Goal: Information Seeking & Learning: Learn about a topic

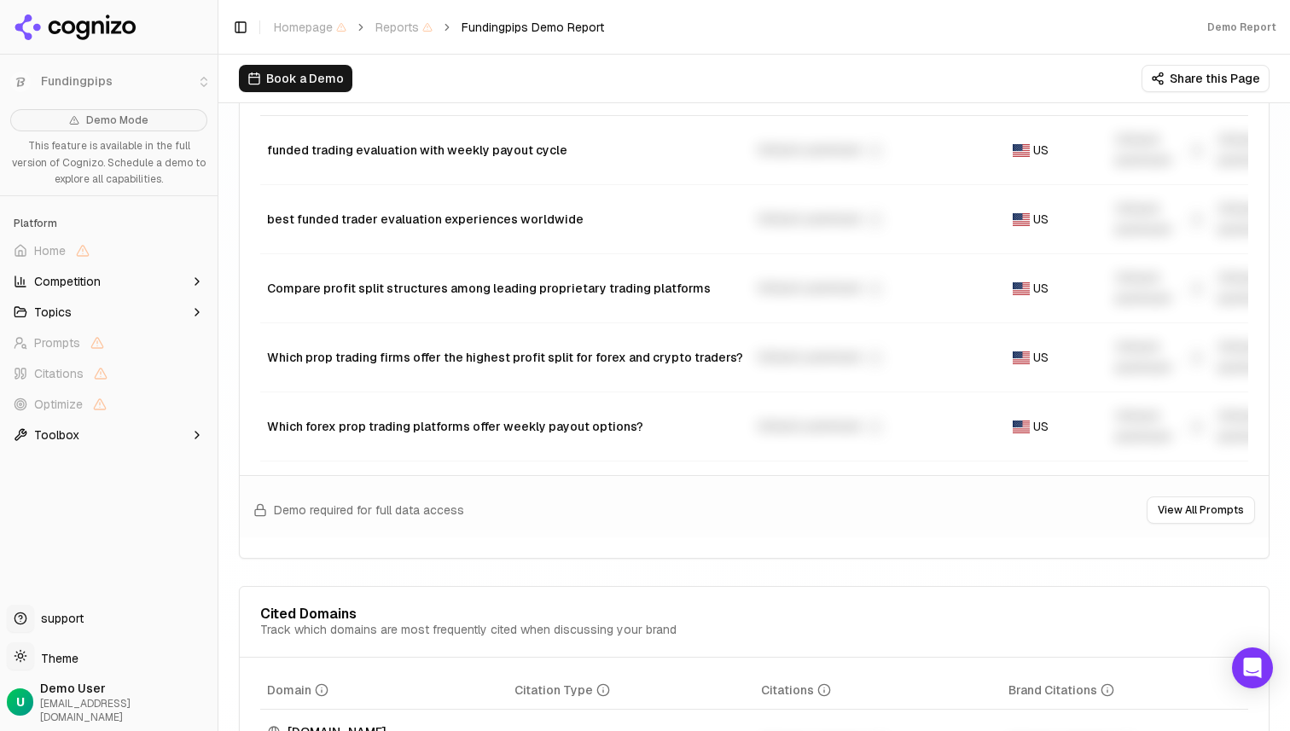
scroll to position [1459, 0]
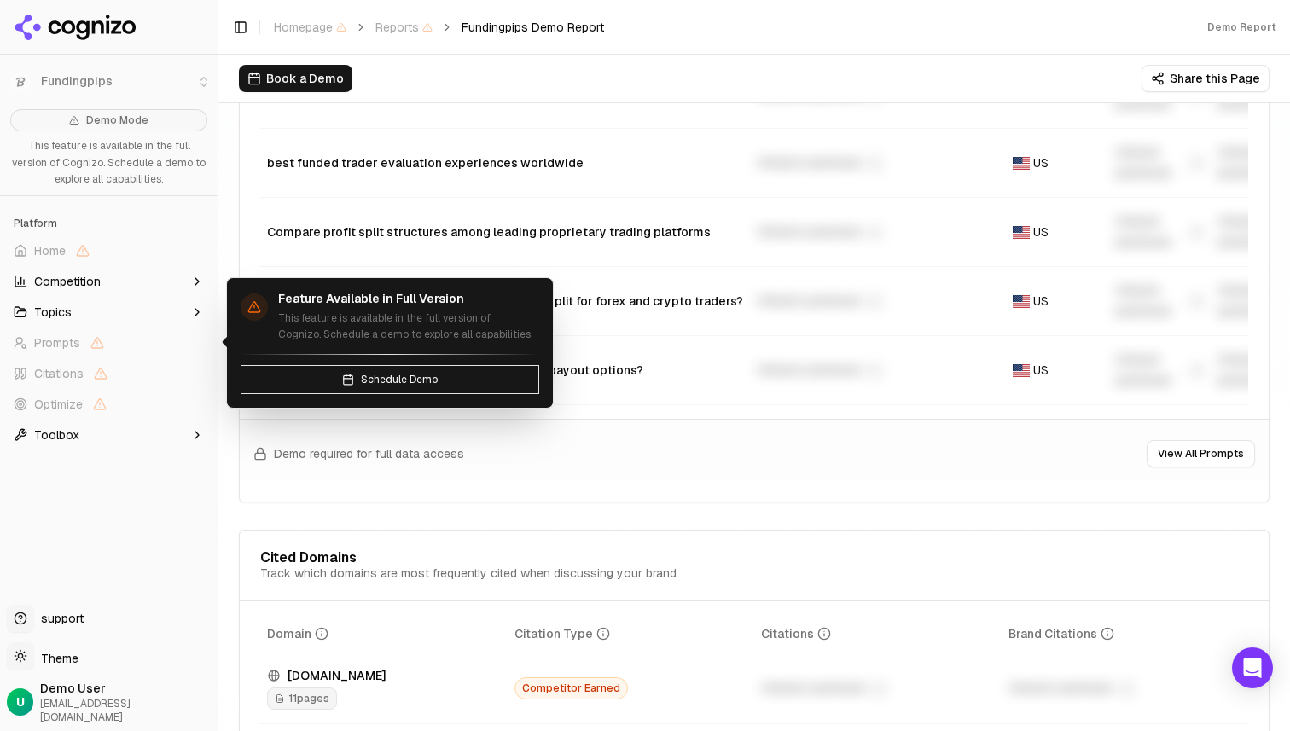
click at [117, 337] on span "Prompts" at bounding box center [109, 342] width 204 height 27
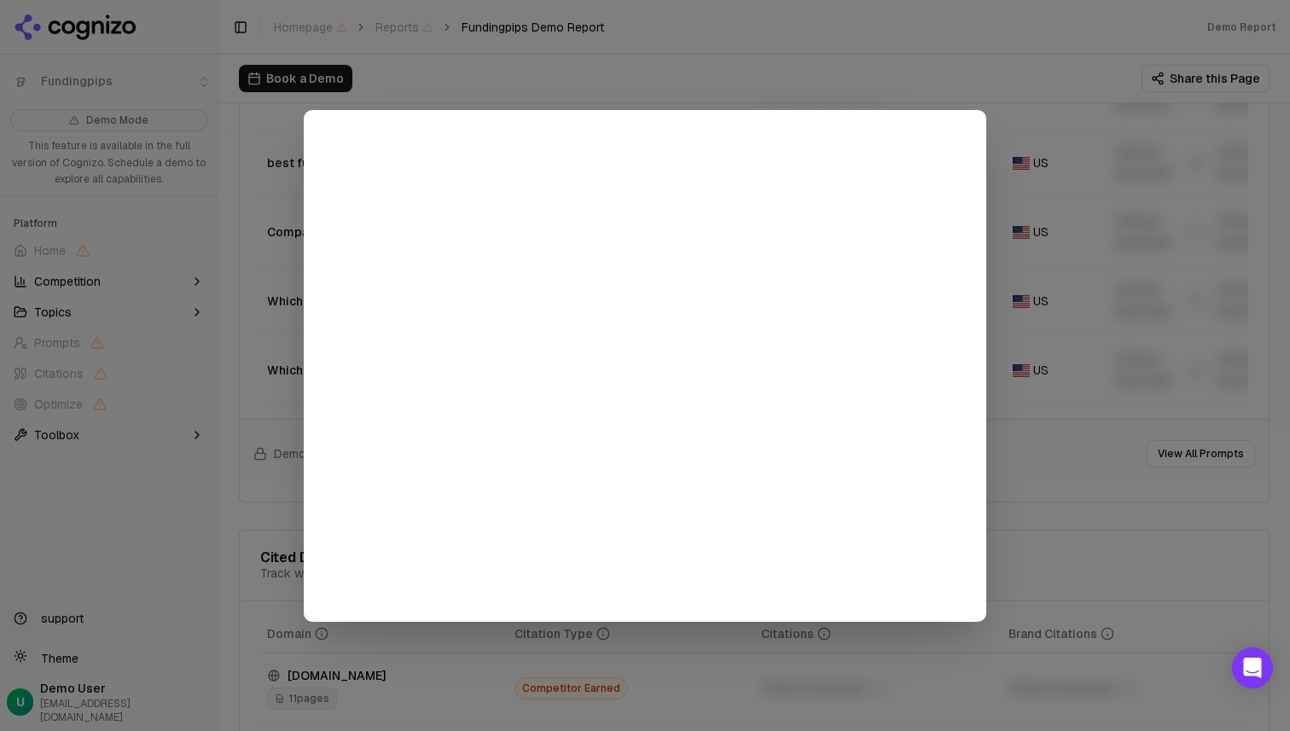
click at [105, 381] on div at bounding box center [645, 365] width 1290 height 731
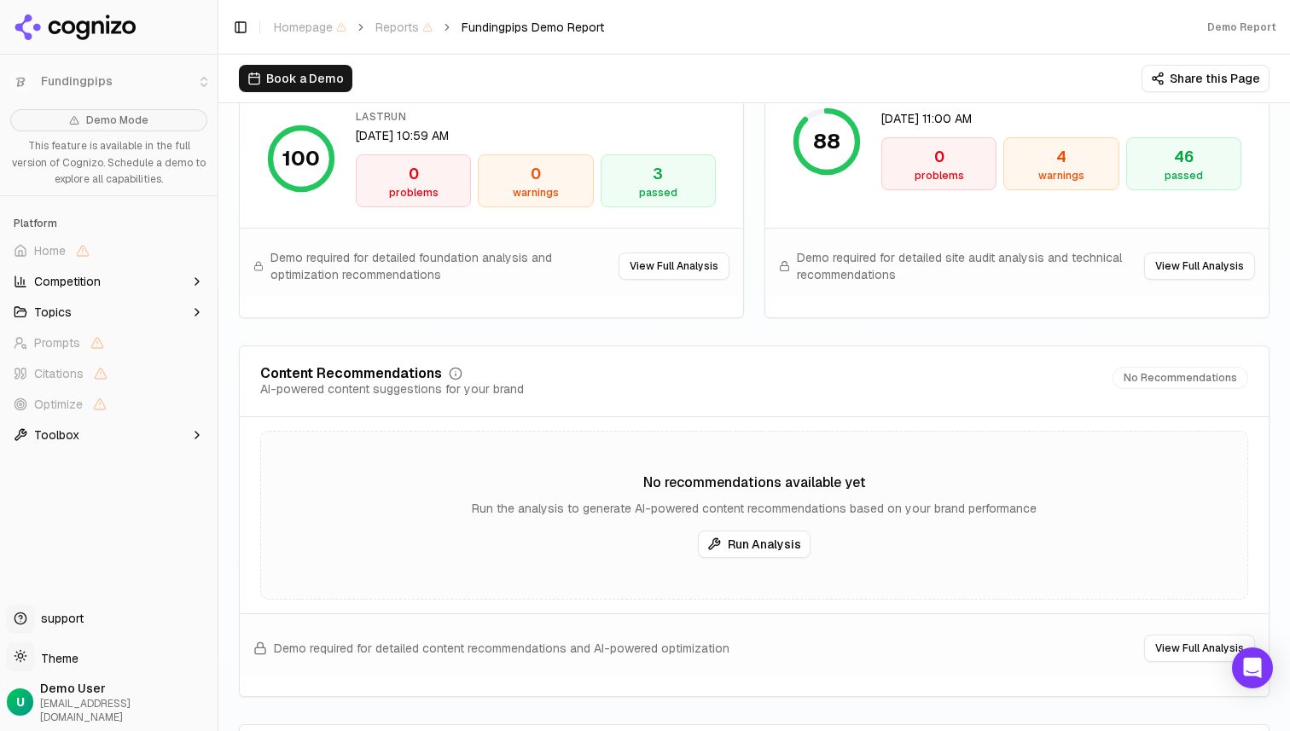
scroll to position [2594, 0]
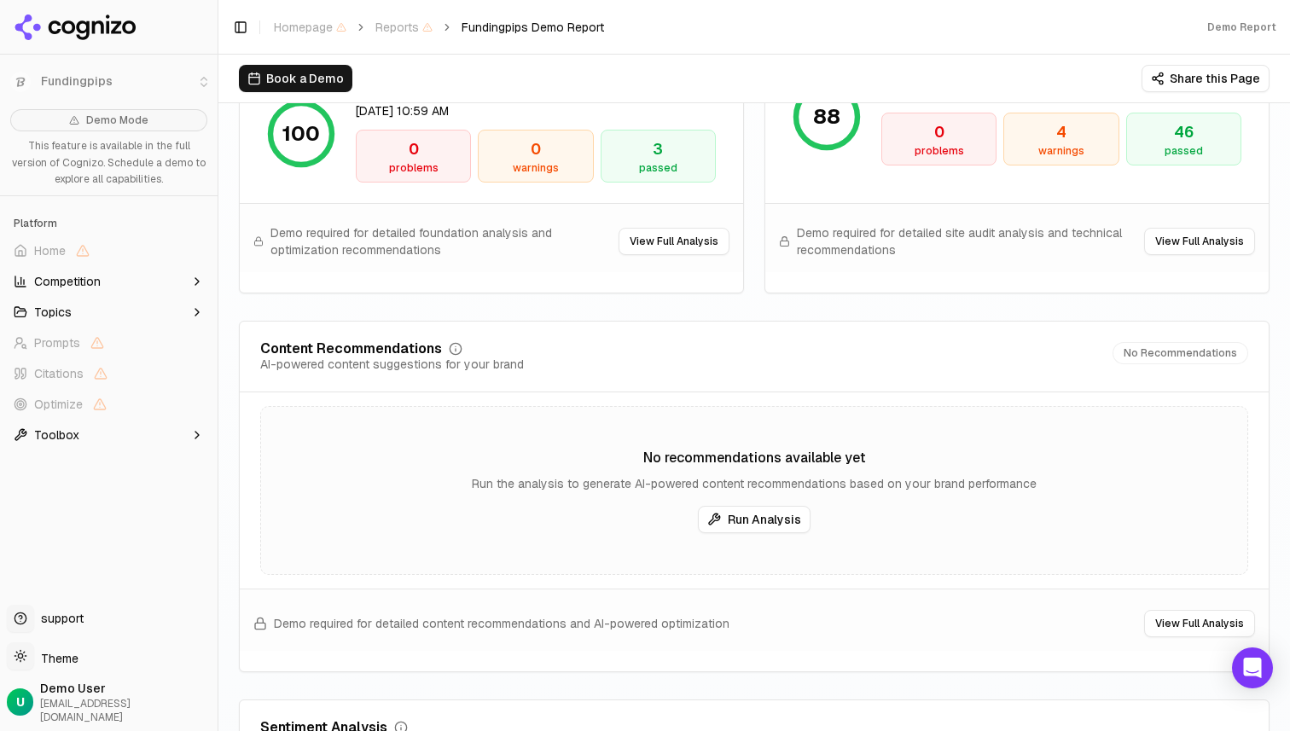
click at [110, 445] on button "Toolbox" at bounding box center [109, 434] width 204 height 27
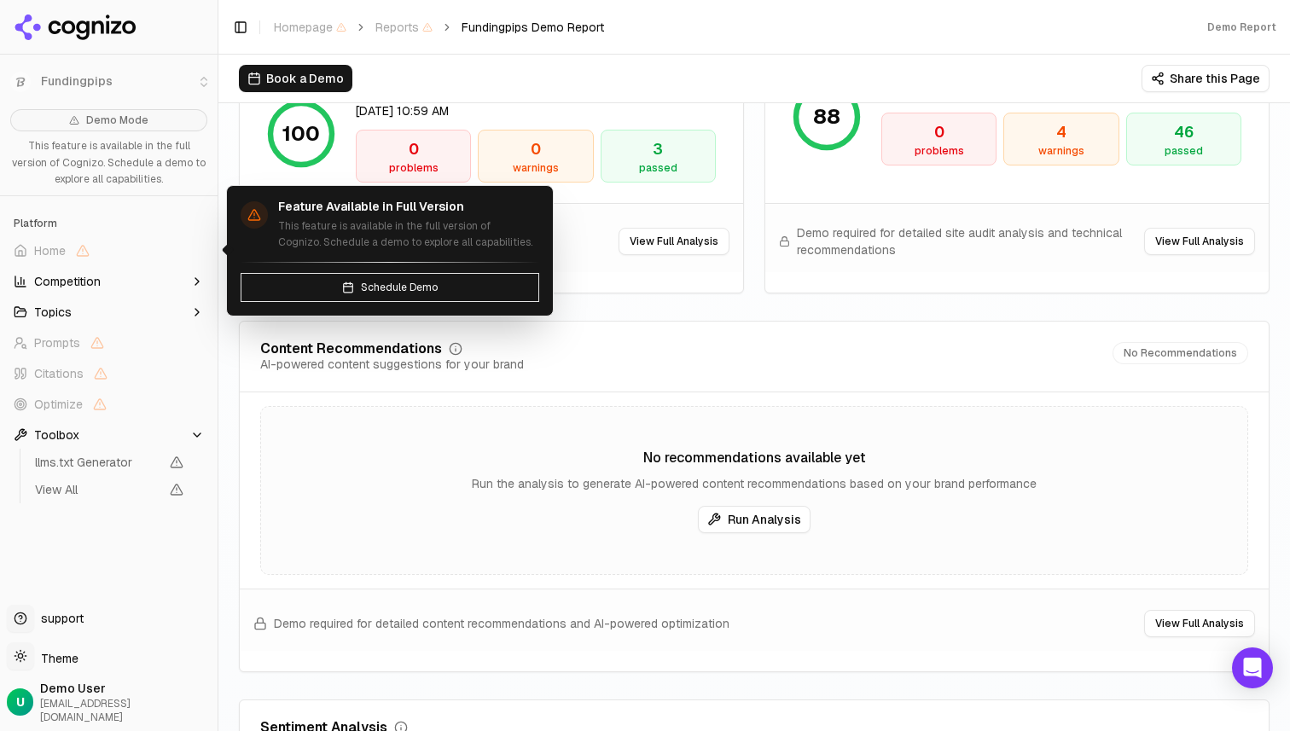
click at [136, 249] on span "Home" at bounding box center [109, 250] width 204 height 27
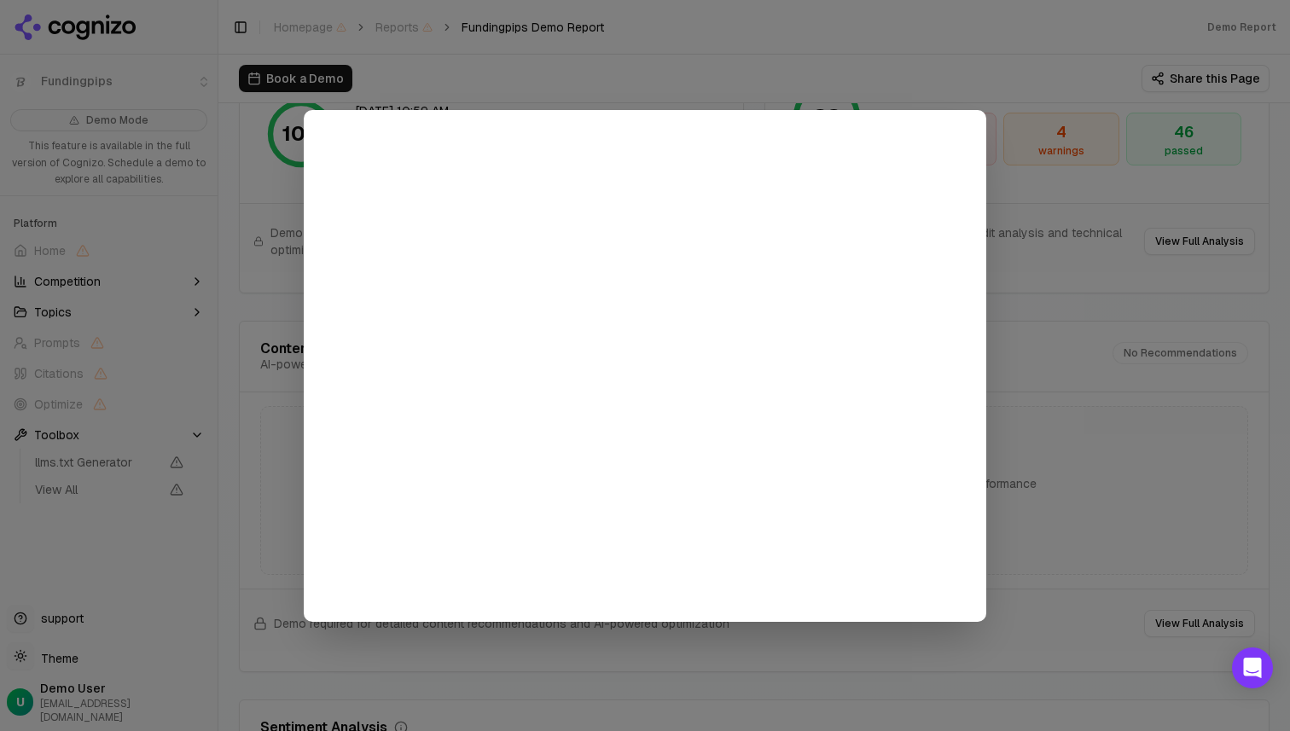
click at [743, 110] on div at bounding box center [645, 366] width 683 height 512
click at [805, 74] on div at bounding box center [645, 365] width 1290 height 731
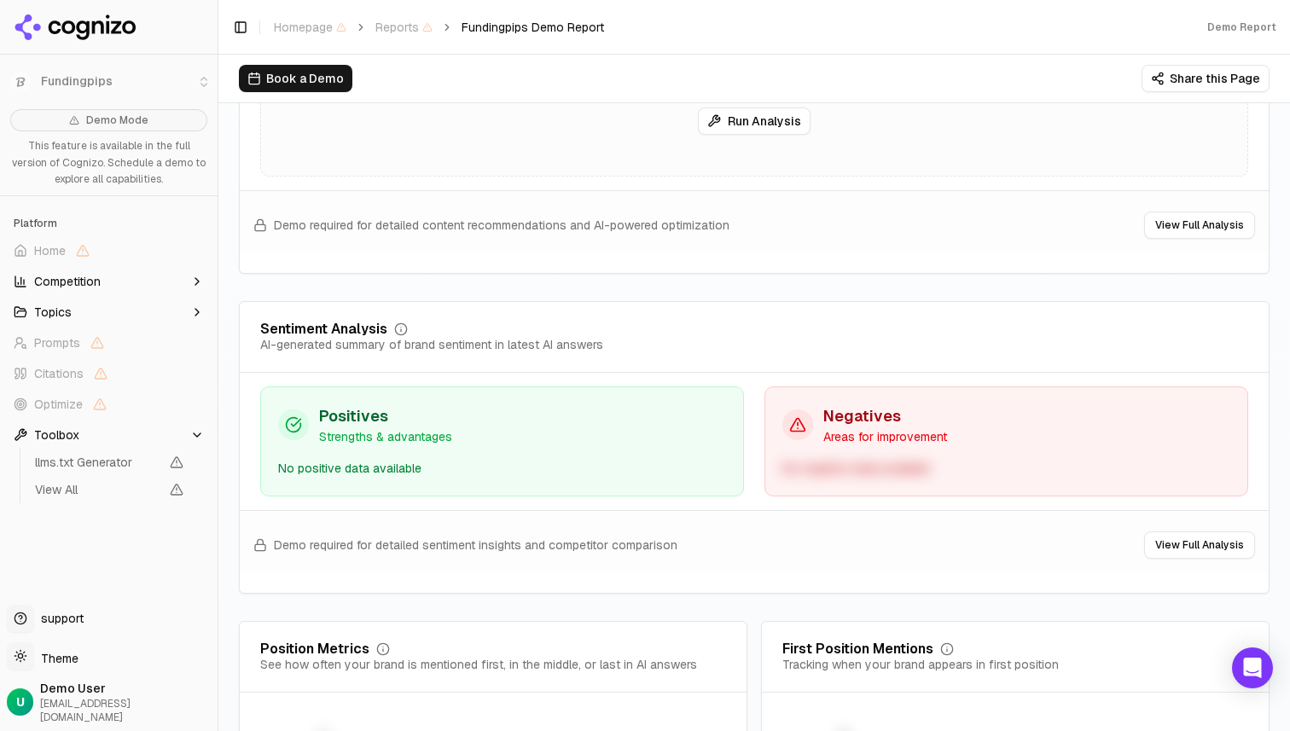
scroll to position [3350, 0]
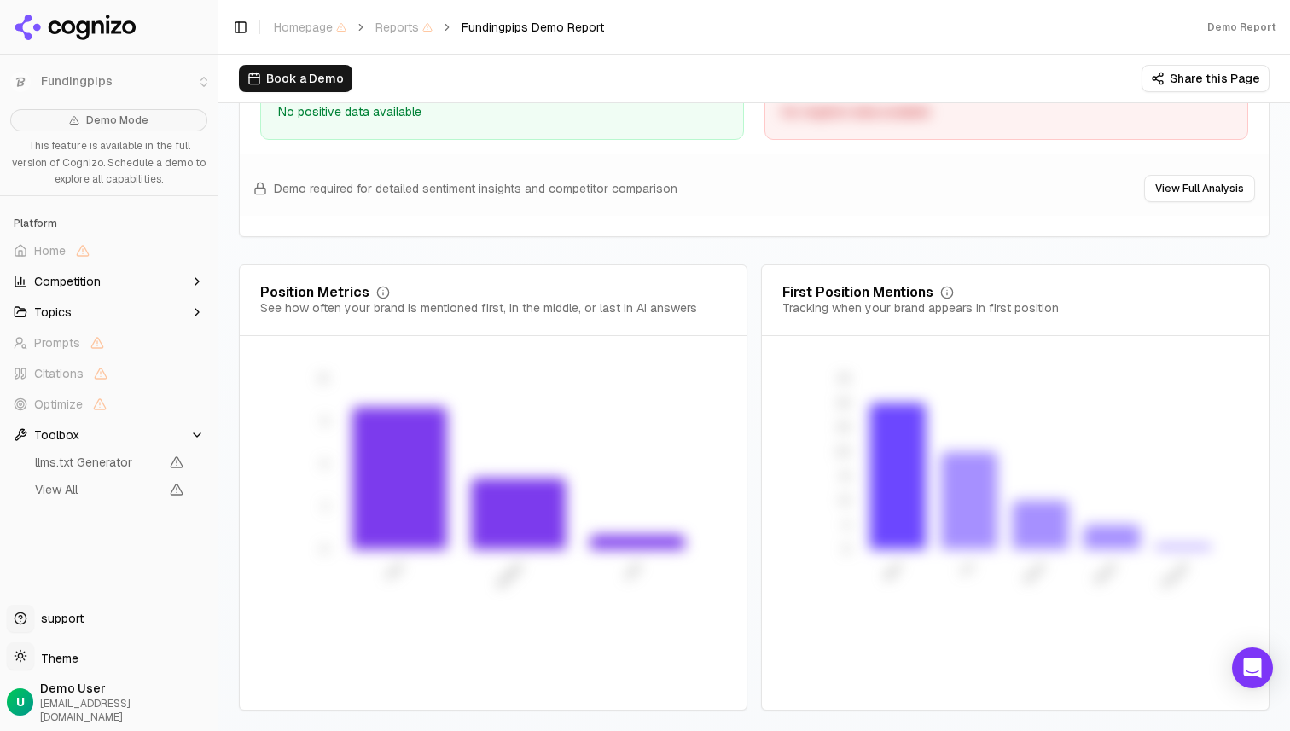
click at [71, 311] on button "Topics" at bounding box center [109, 312] width 204 height 27
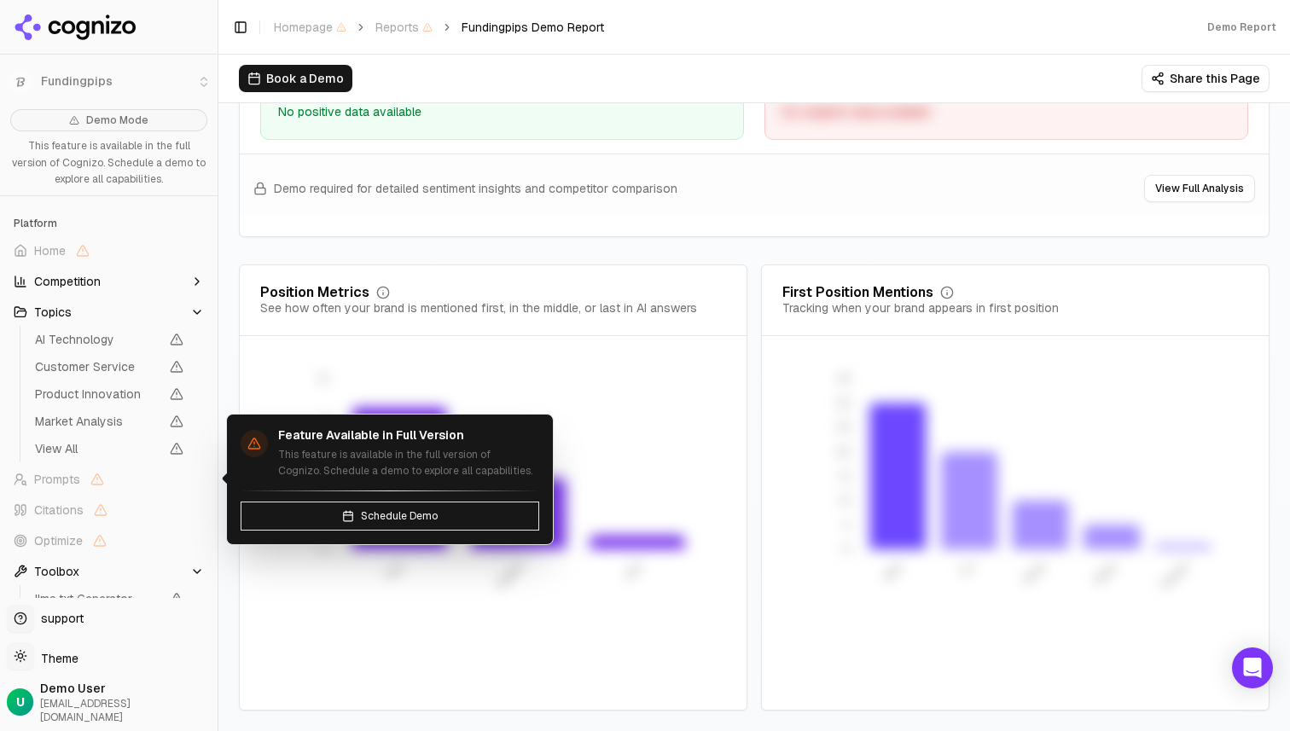
click at [115, 484] on span "Prompts" at bounding box center [109, 479] width 204 height 27
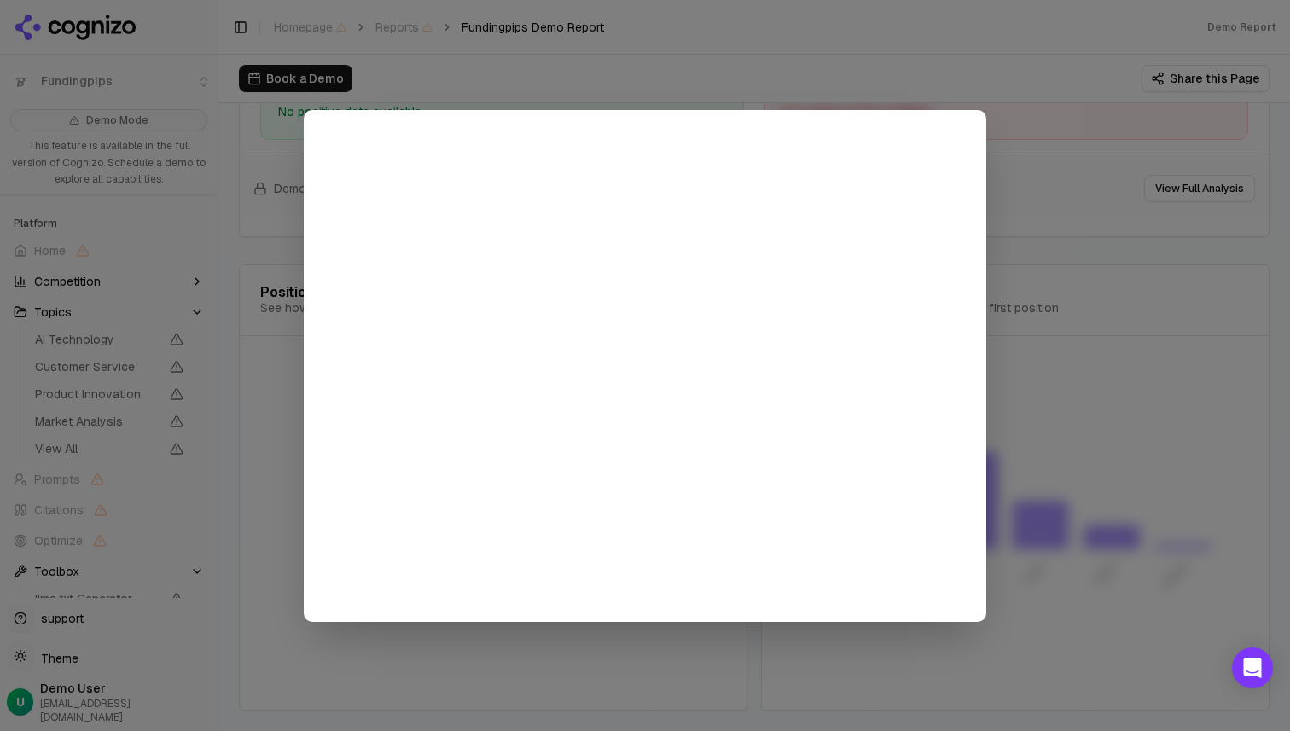
click at [1026, 199] on div at bounding box center [645, 365] width 1290 height 731
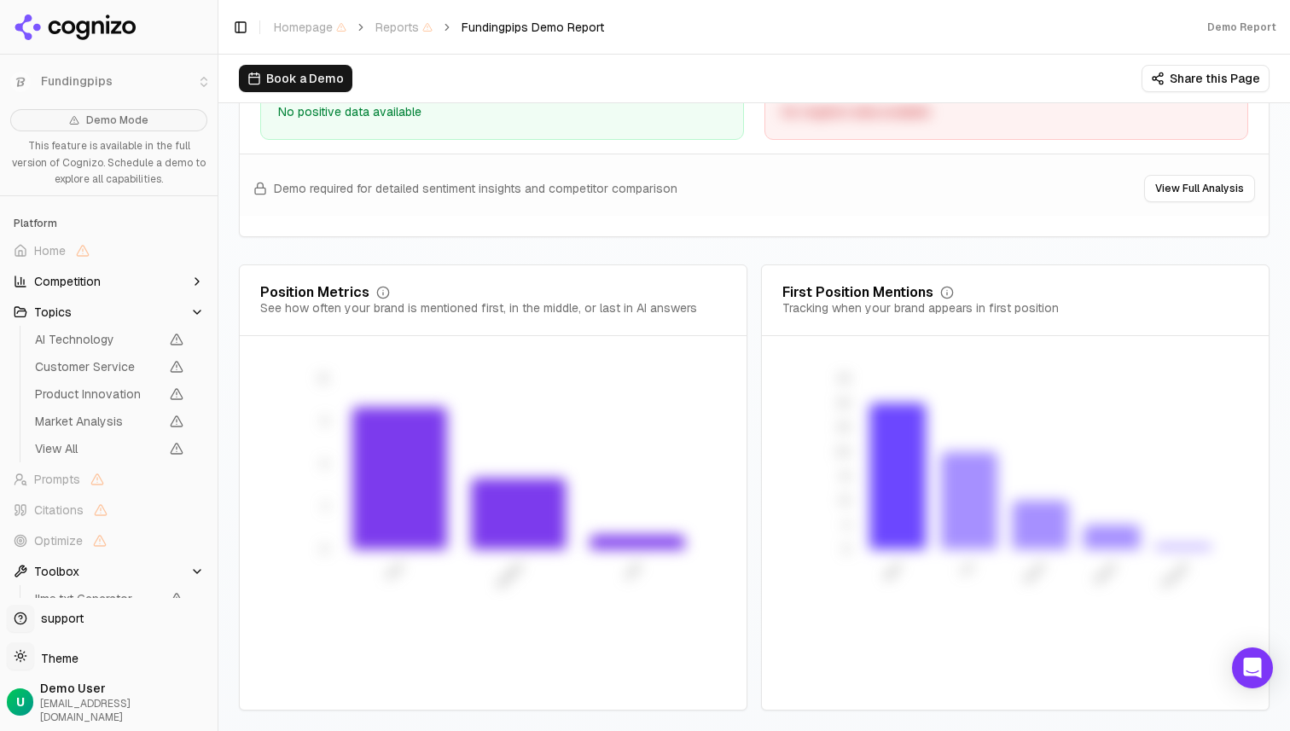
click at [91, 317] on button "Topics" at bounding box center [109, 312] width 204 height 27
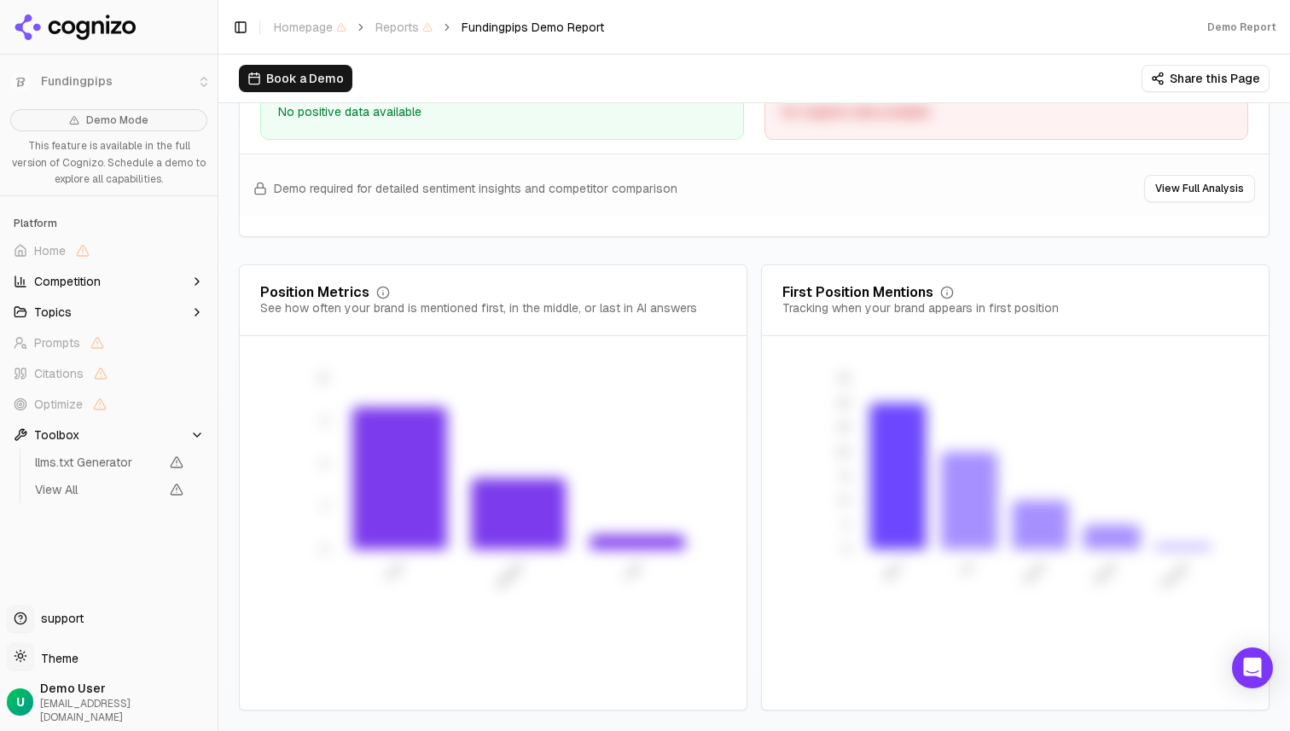
click at [94, 274] on span "Competition" at bounding box center [67, 281] width 67 height 17
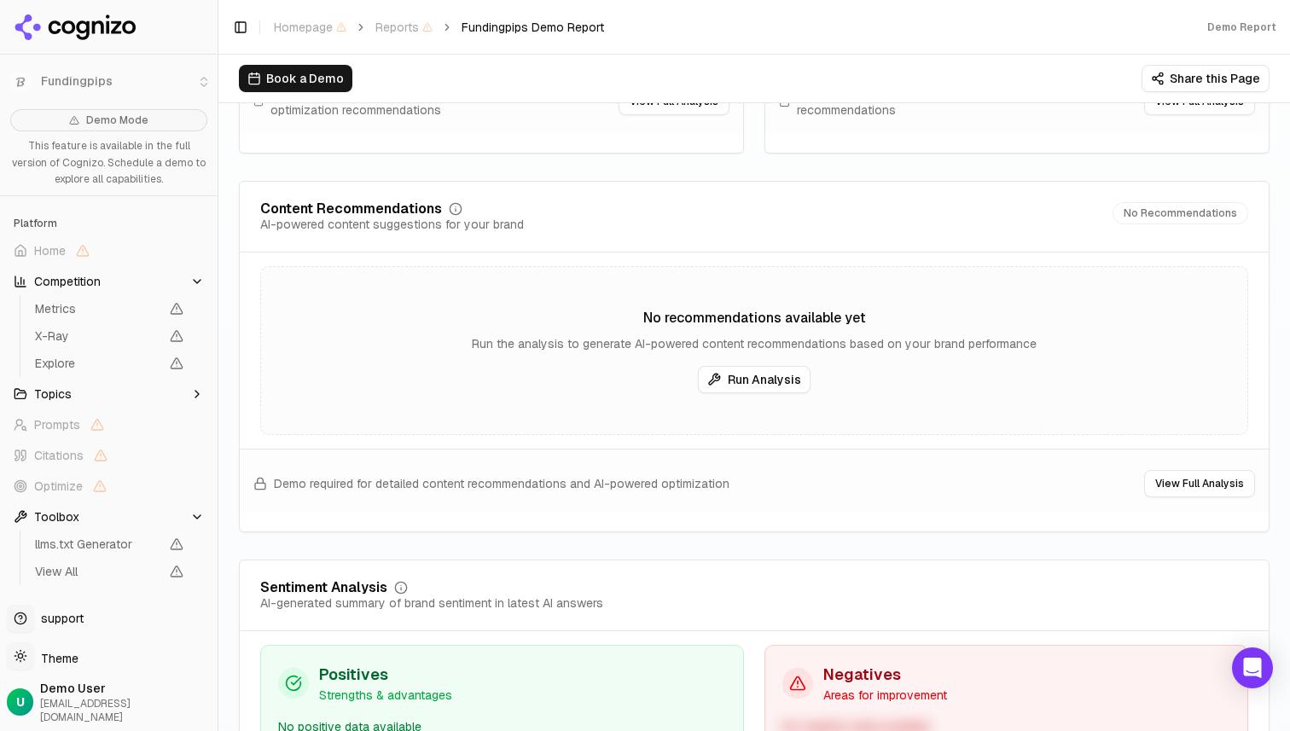
scroll to position [2823, 0]
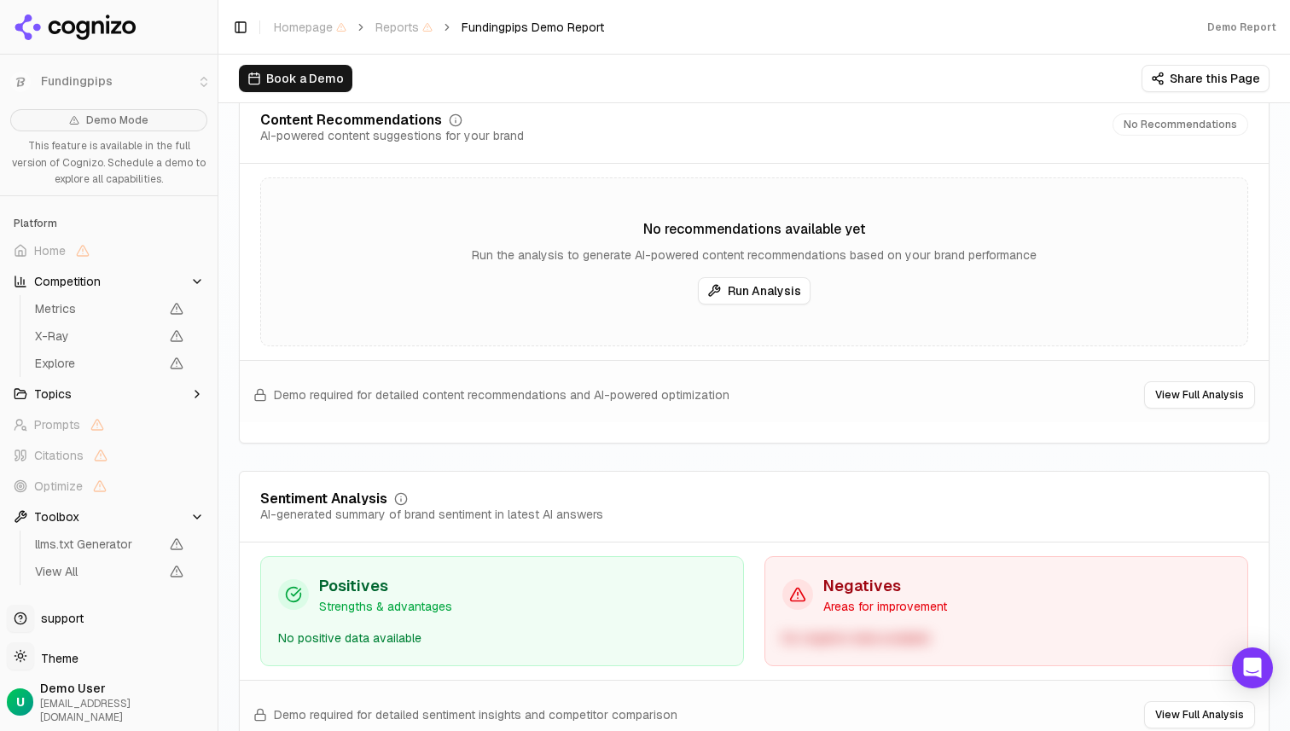
click at [29, 671] on html "Fundingpips Demo Mode This feature is available in the full version of Cognizo.…" at bounding box center [645, 365] width 1290 height 731
click at [35, 602] on div "Dark" at bounding box center [61, 607] width 101 height 27
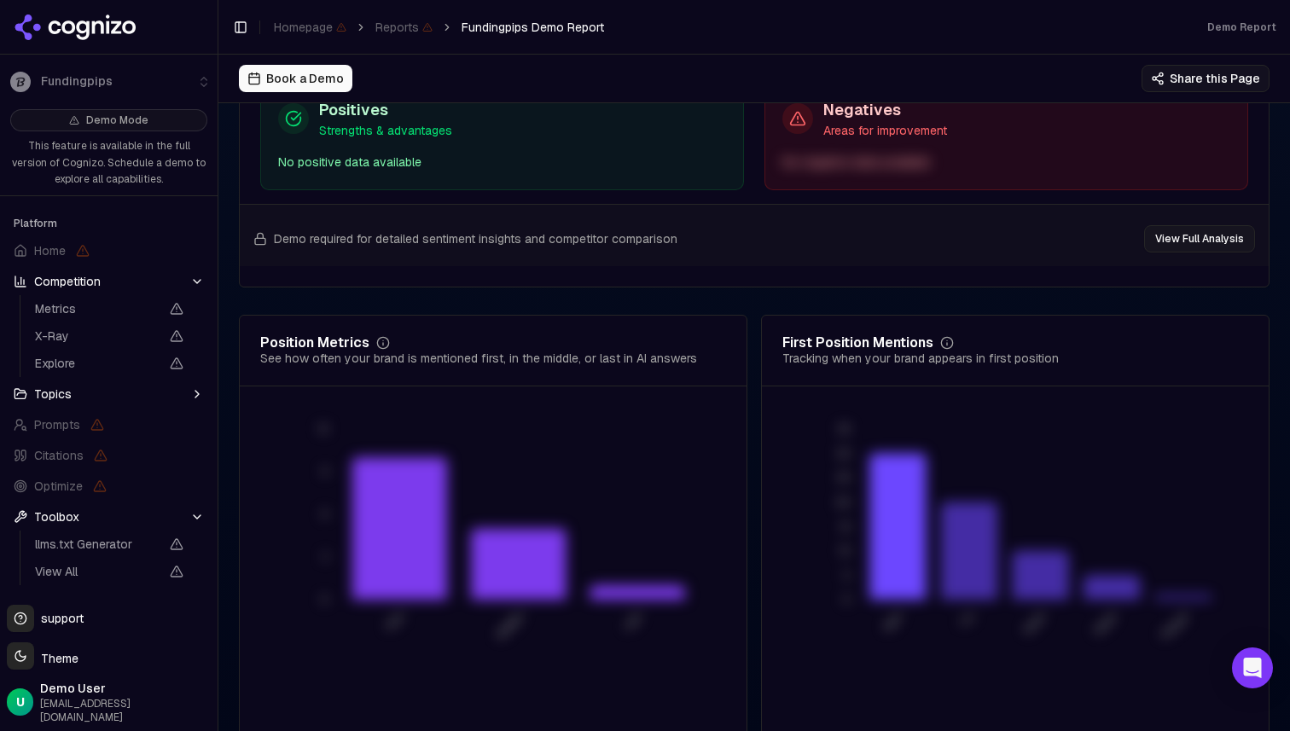
scroll to position [3289, 0]
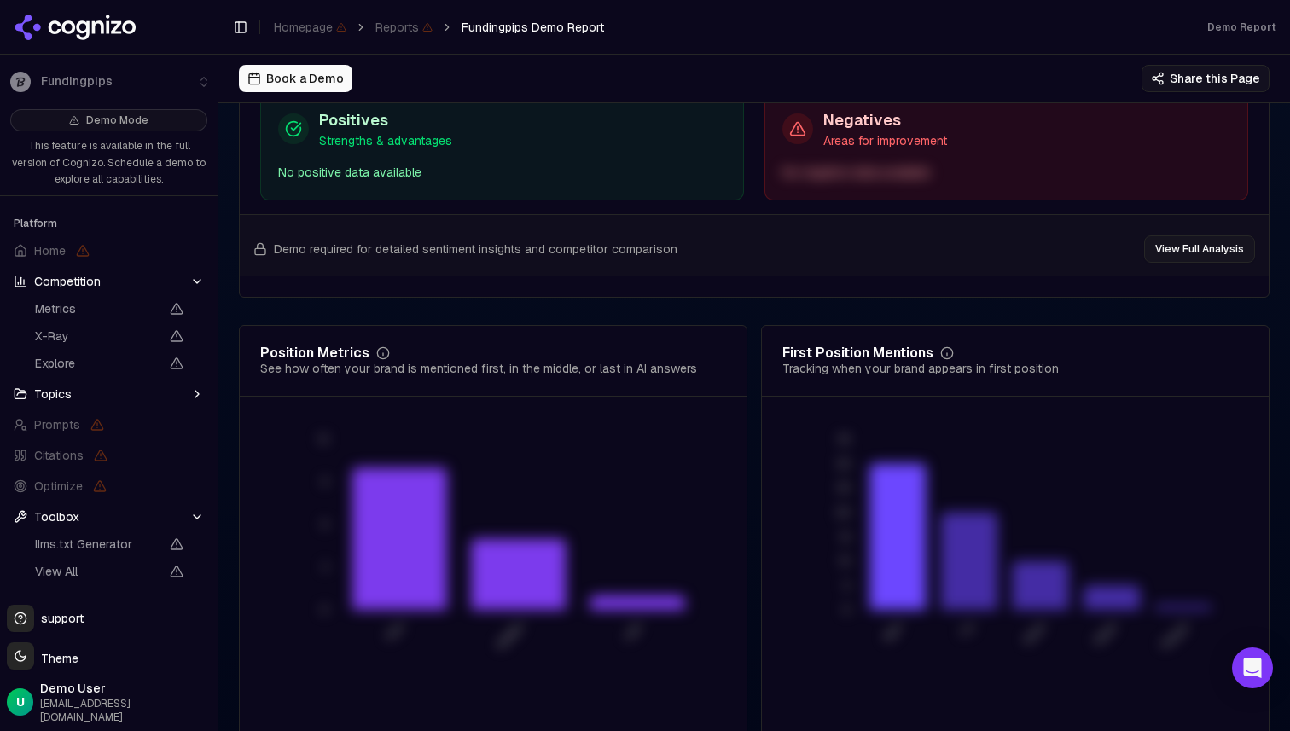
click at [204, 84] on li "Fundingpips" at bounding box center [109, 81] width 218 height 41
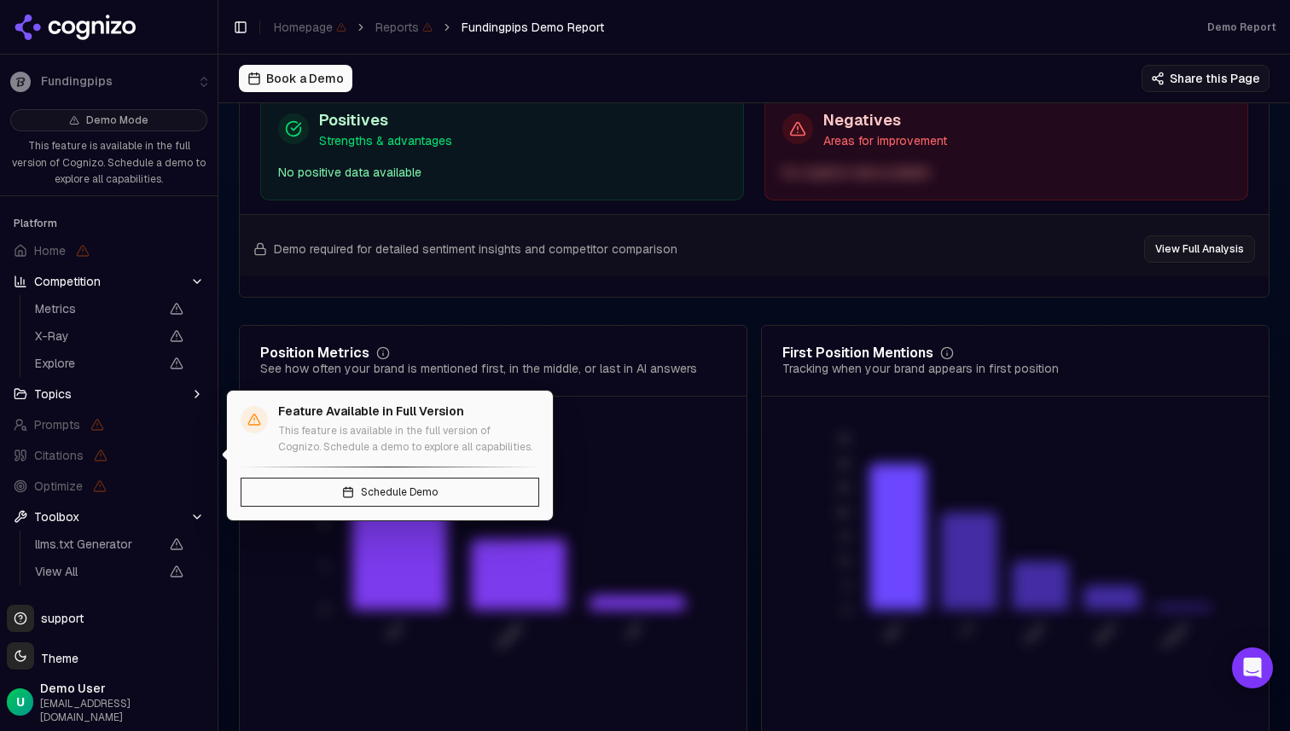
click at [66, 450] on span "Citations" at bounding box center [58, 455] width 49 height 17
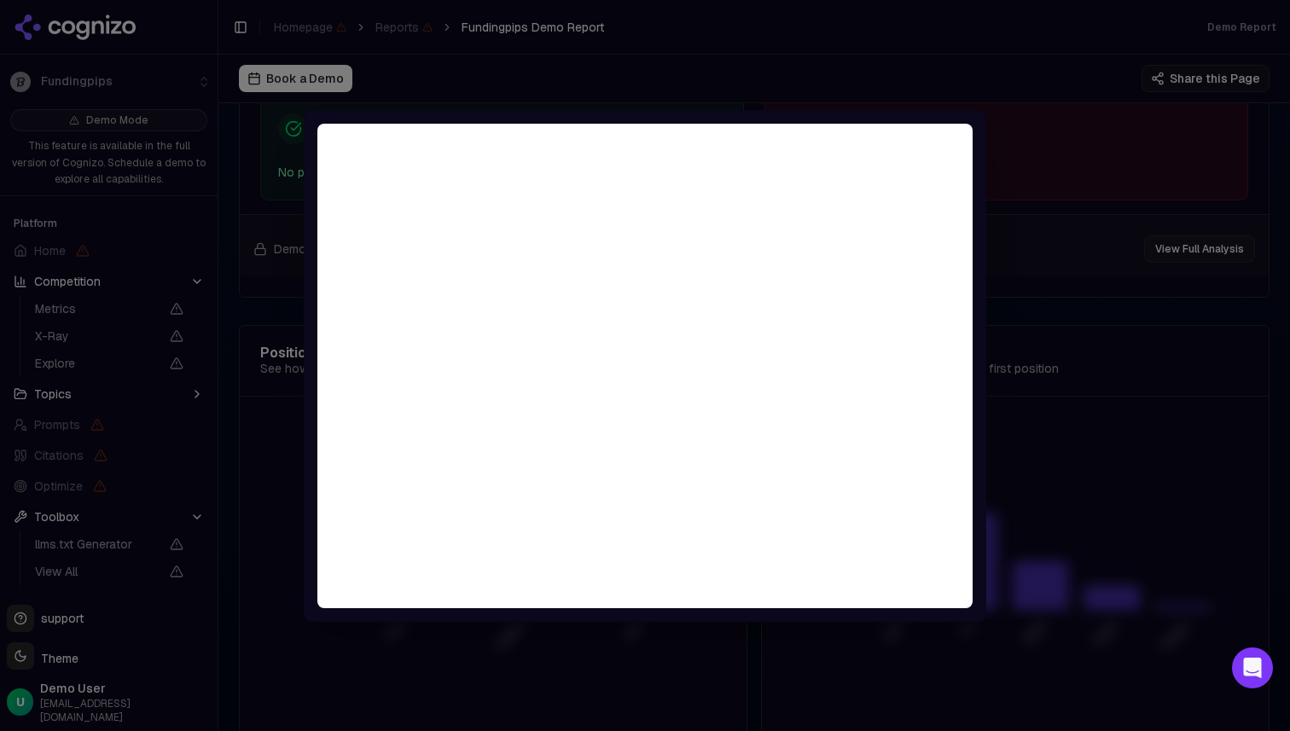
scroll to position [3302, 0]
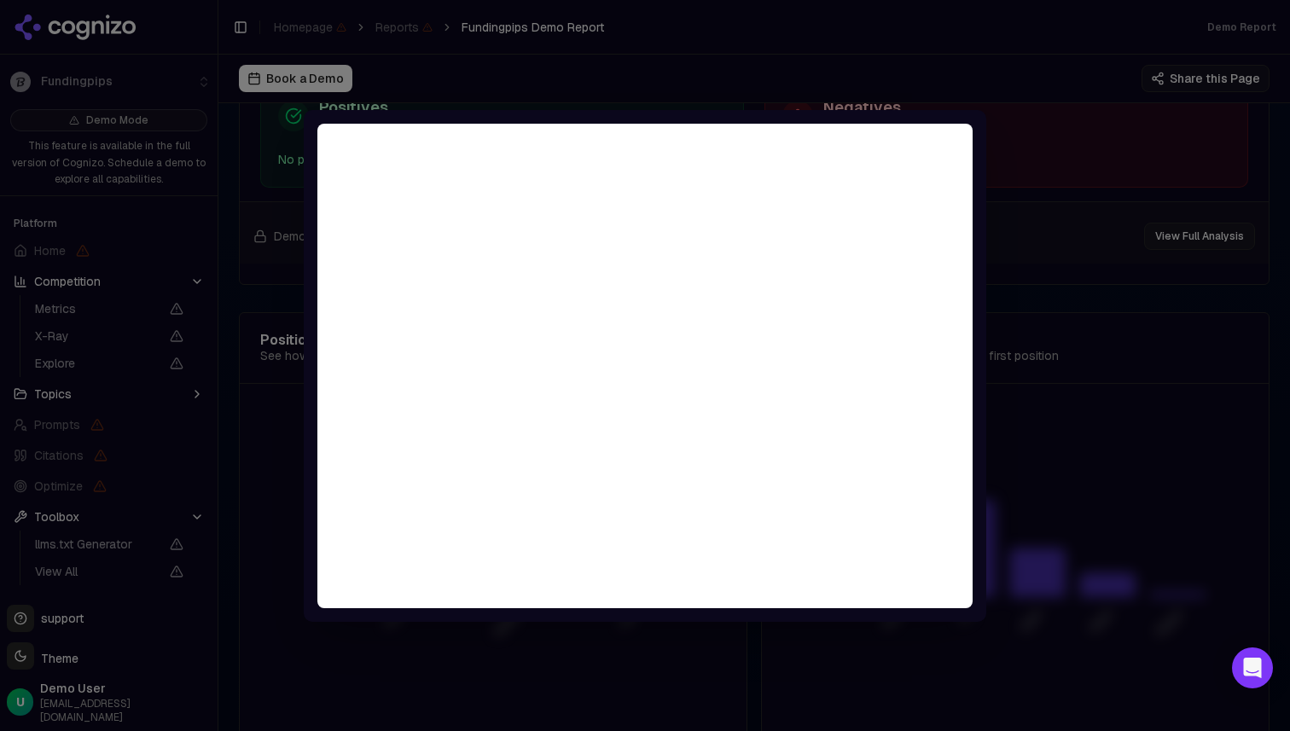
click at [1086, 136] on div at bounding box center [645, 365] width 1290 height 731
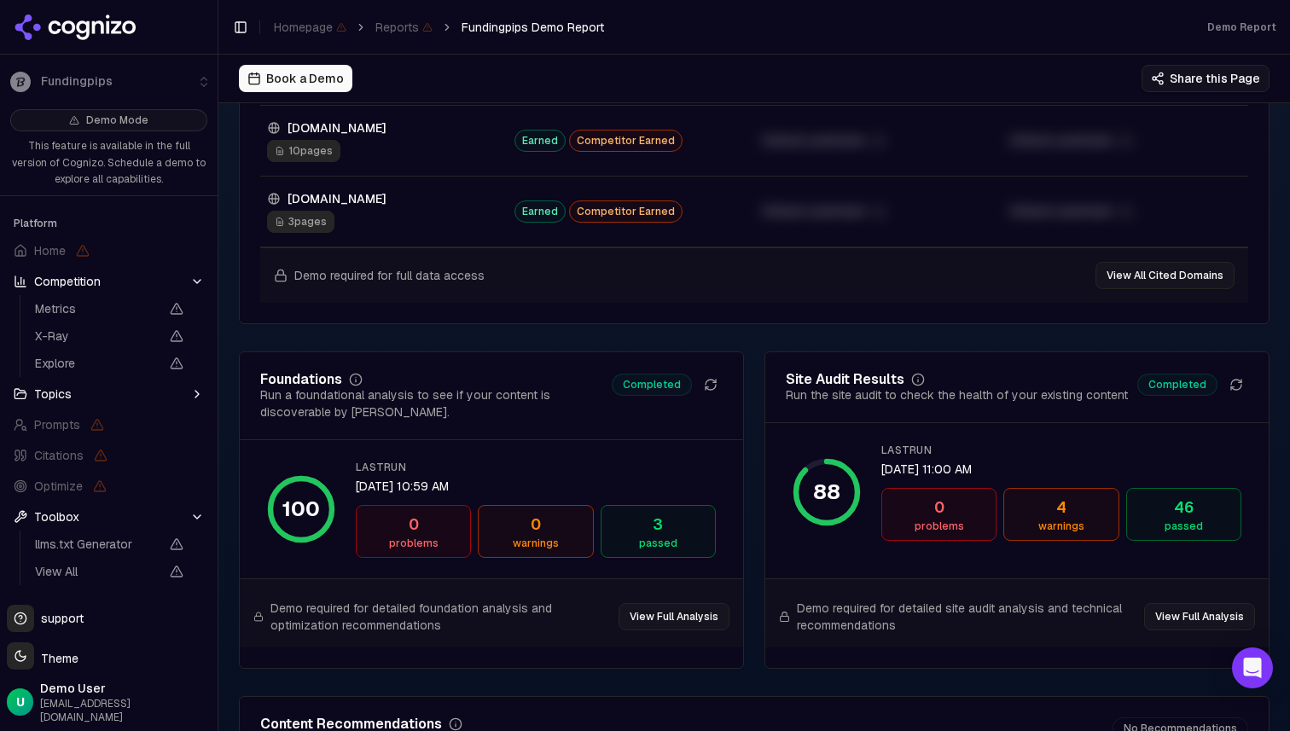
scroll to position [2221, 0]
click at [704, 390] on icon at bounding box center [711, 383] width 14 height 14
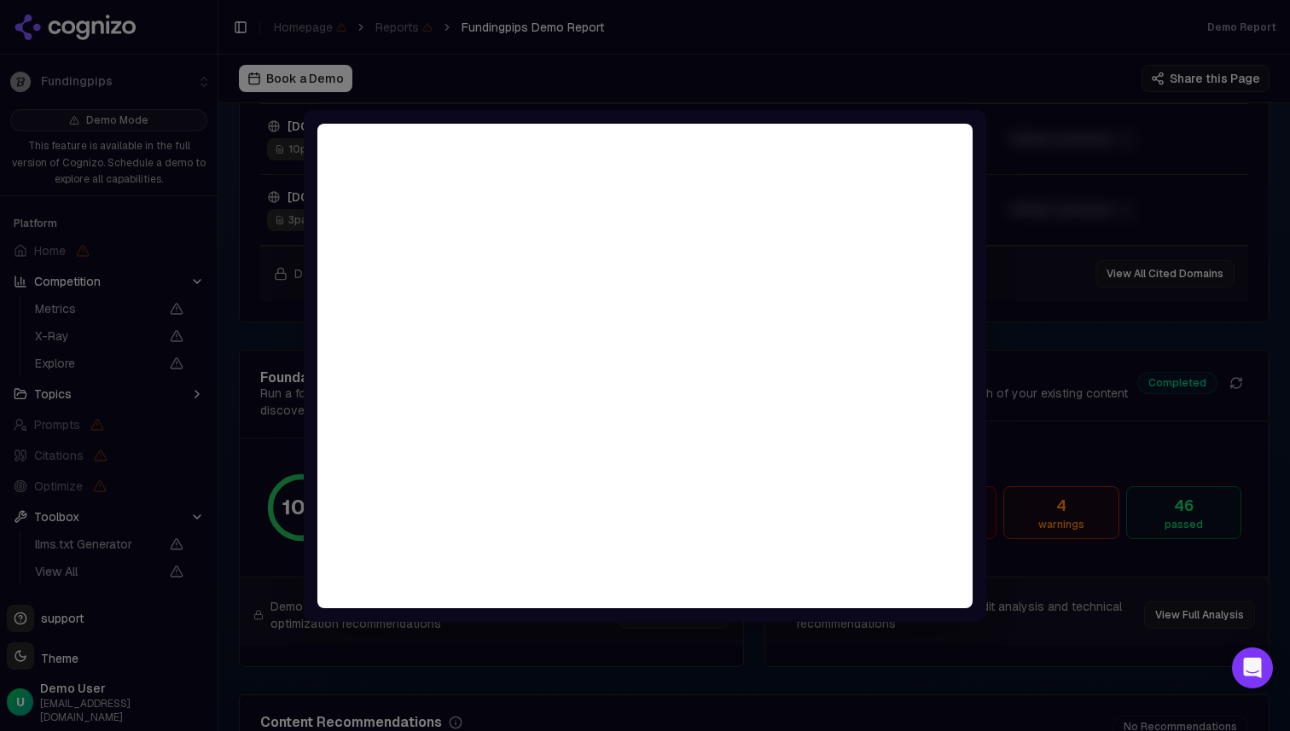
click at [1047, 221] on div at bounding box center [645, 365] width 1290 height 731
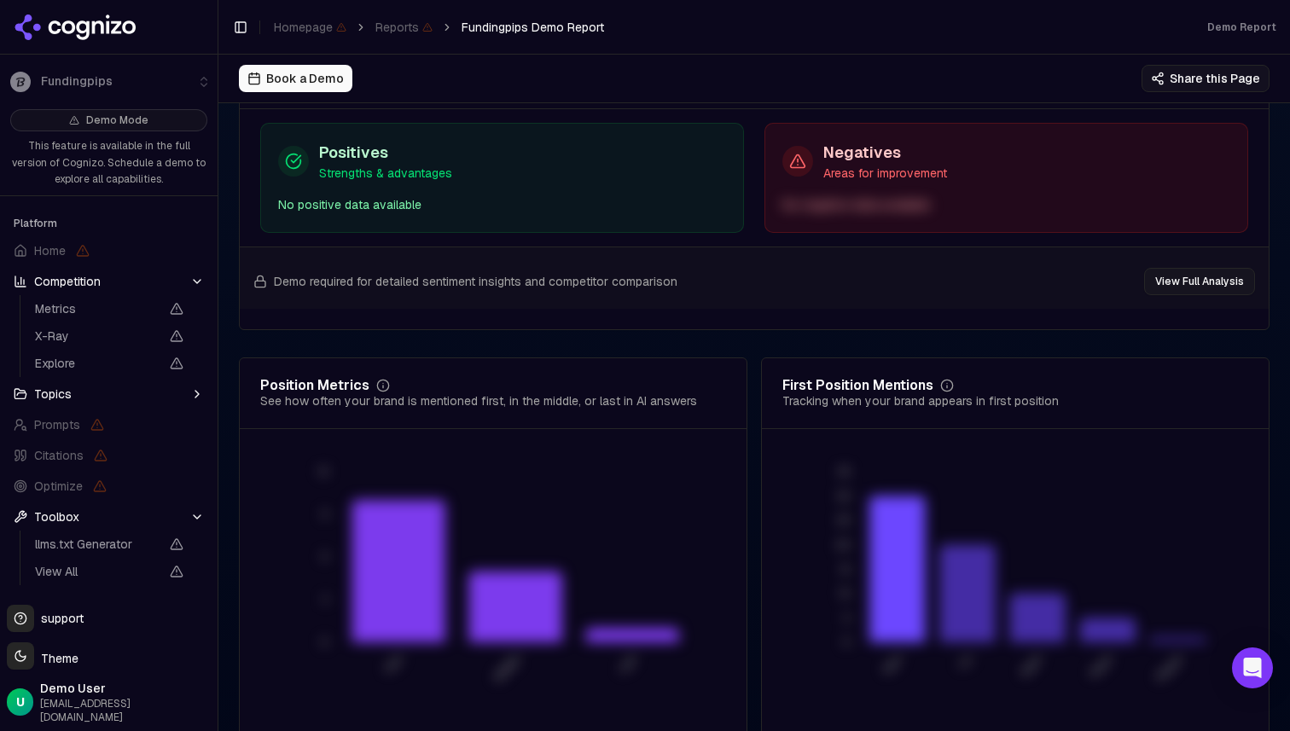
scroll to position [3362, 0]
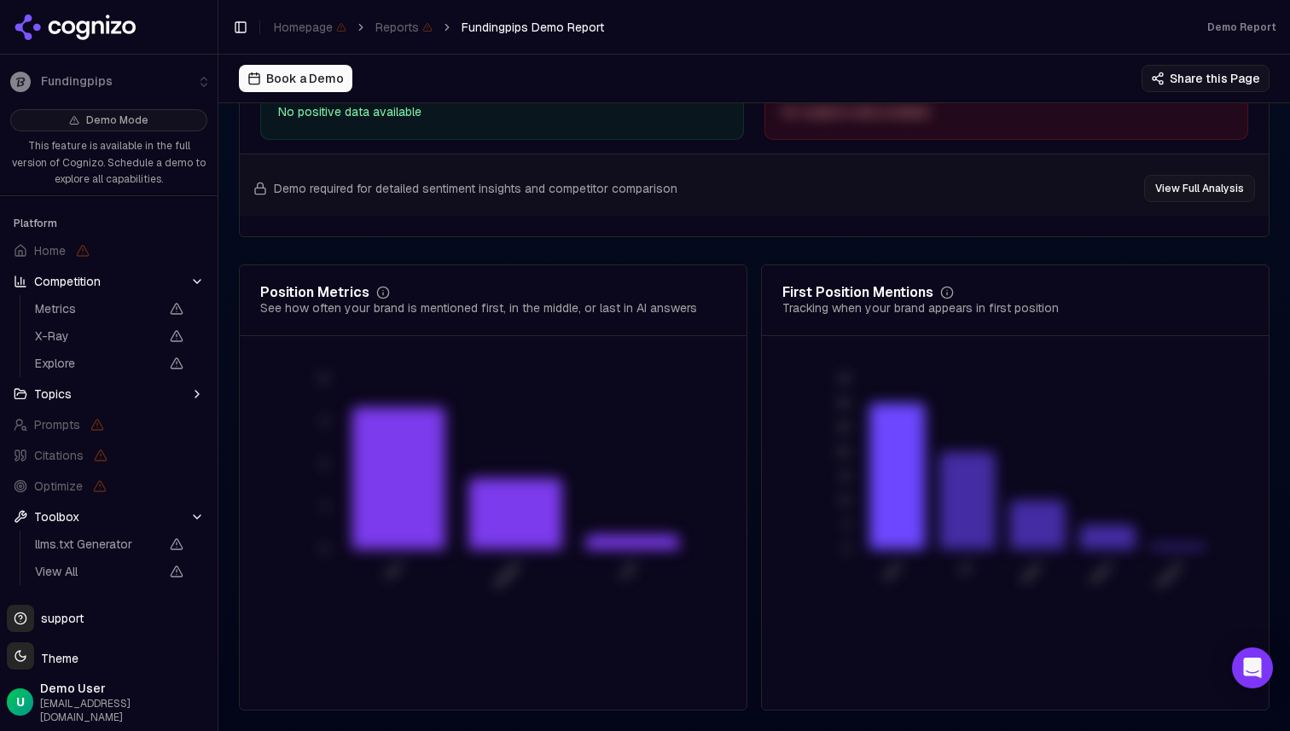
click at [61, 400] on span "Topics" at bounding box center [53, 394] width 38 height 17
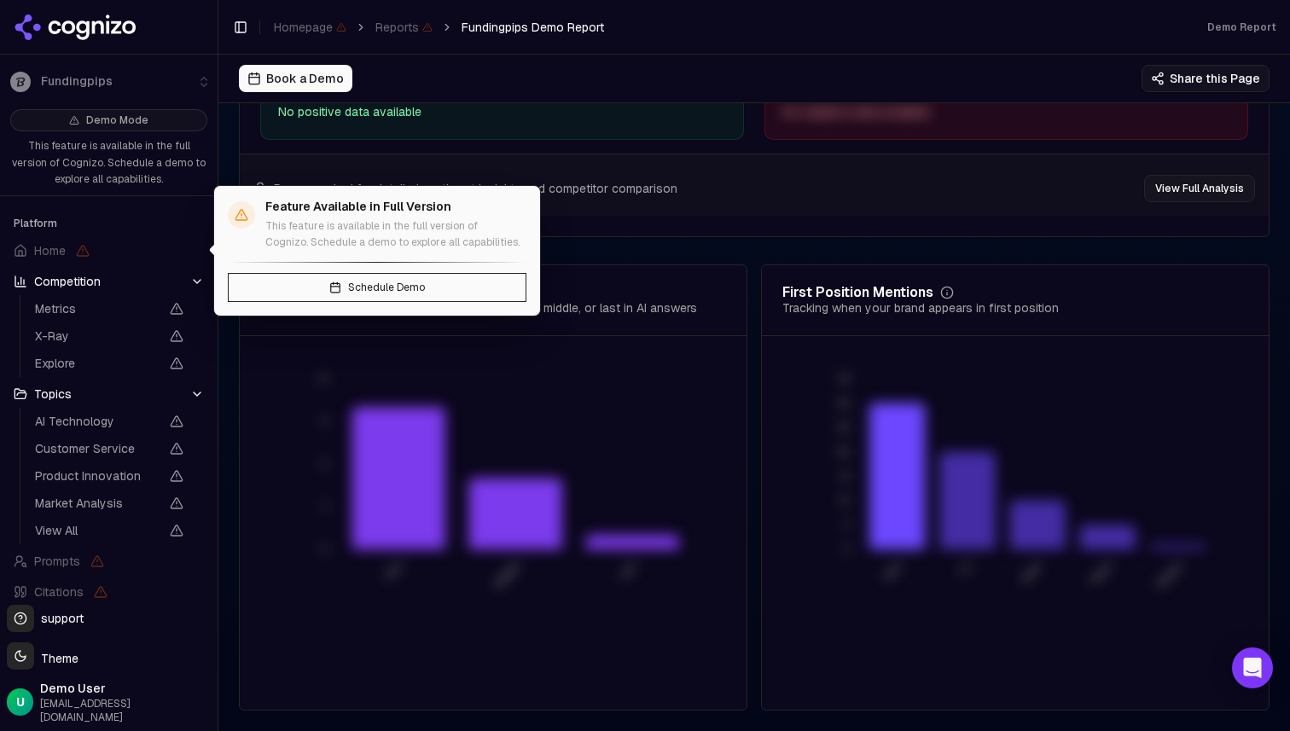
click at [113, 281] on button "Competition" at bounding box center [109, 281] width 204 height 27
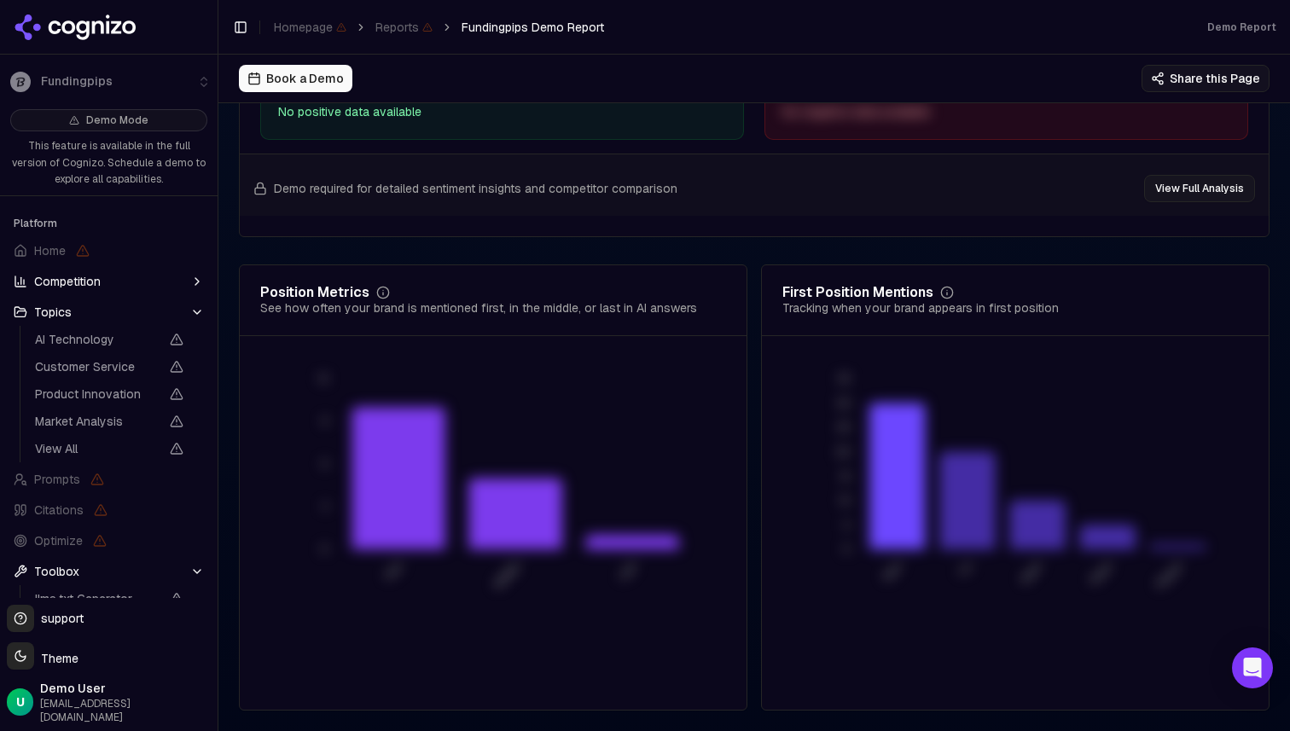
click at [96, 576] on button "Toolbox" at bounding box center [109, 571] width 204 height 27
click at [185, 310] on button "Topics" at bounding box center [109, 312] width 204 height 27
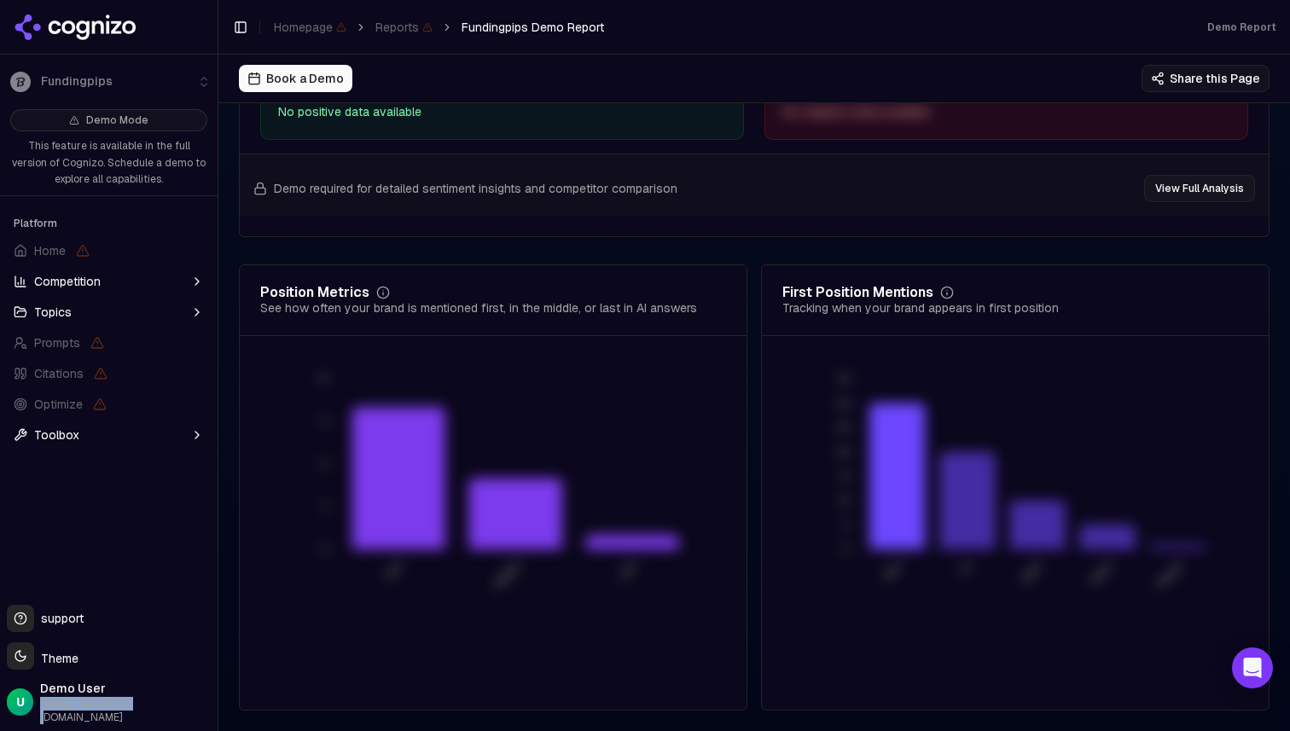
drag, startPoint x: 42, startPoint y: 723, endPoint x: 166, endPoint y: 723, distance: 123.7
click at [166, 723] on div "U Demo User [EMAIL_ADDRESS][DOMAIN_NAME]" at bounding box center [109, 702] width 204 height 44
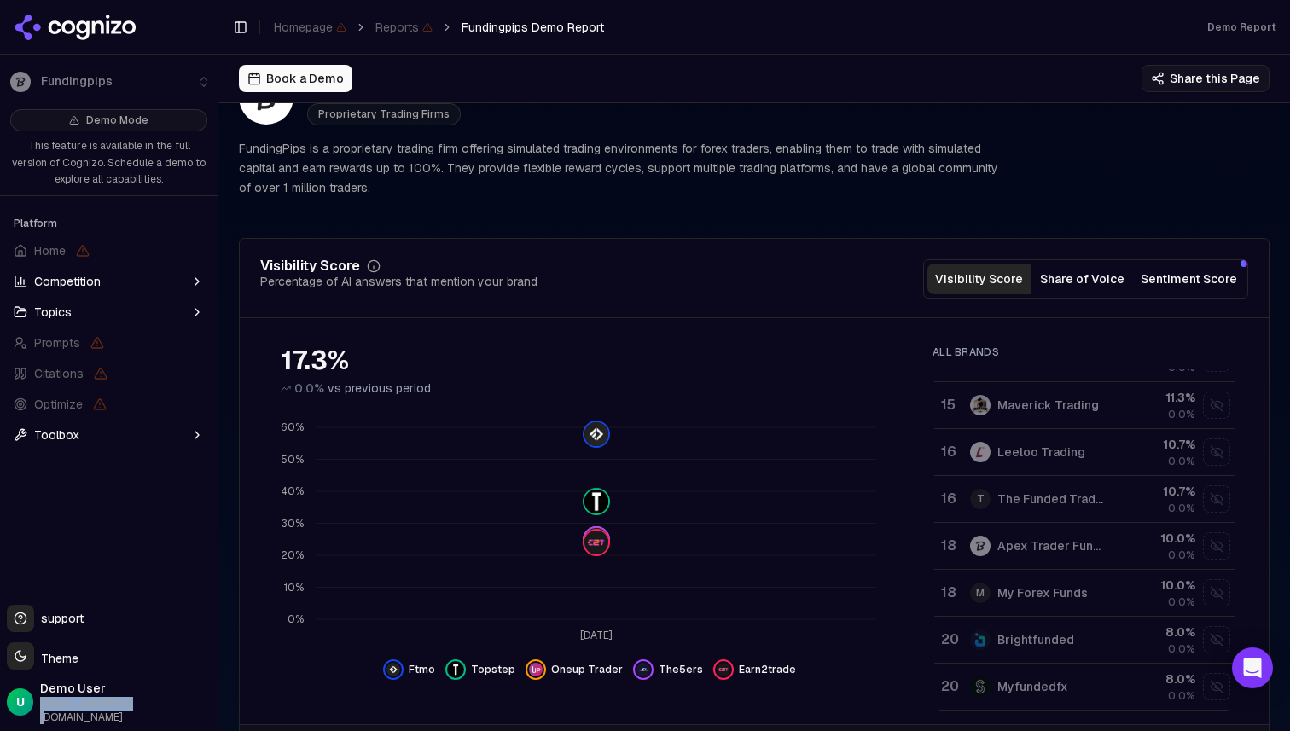
scroll to position [0, 0]
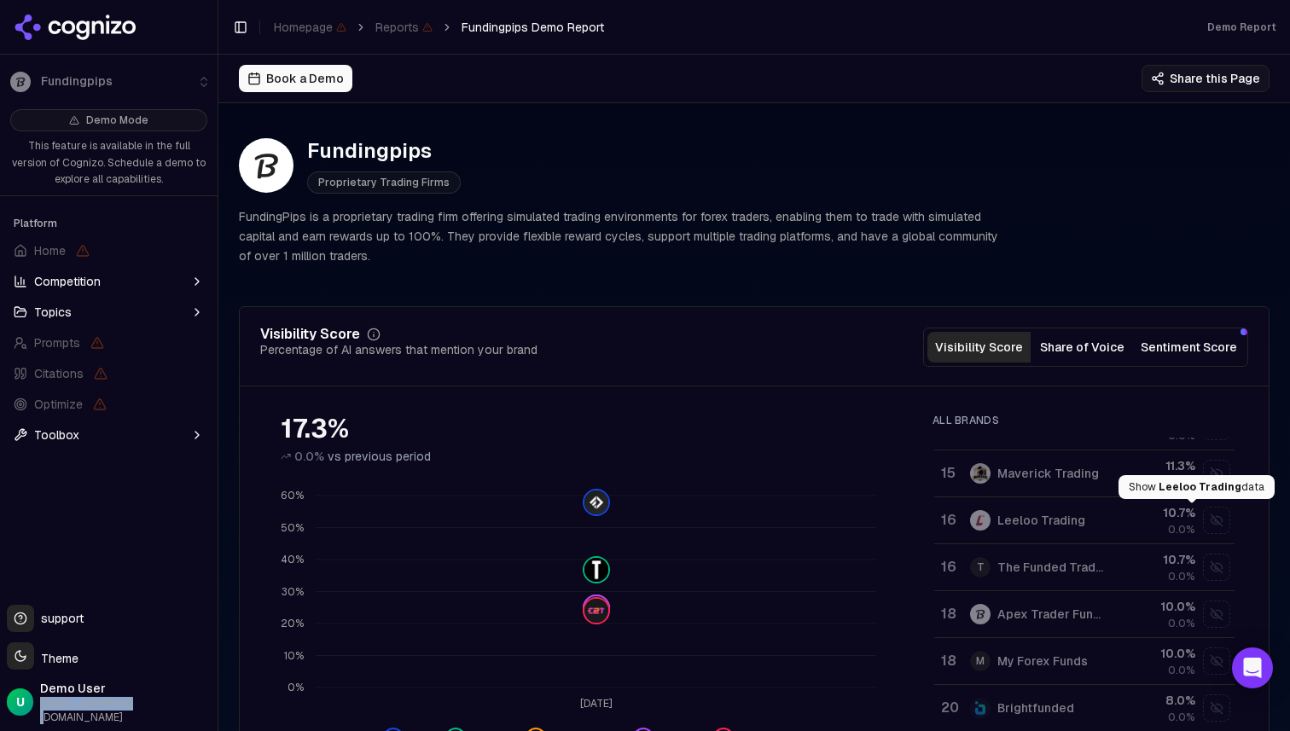
click at [1204, 525] on div "Show leeloo trading data" at bounding box center [1217, 521] width 26 height 26
click at [1204, 526] on div "Show maverick trading data" at bounding box center [1217, 521] width 26 height 26
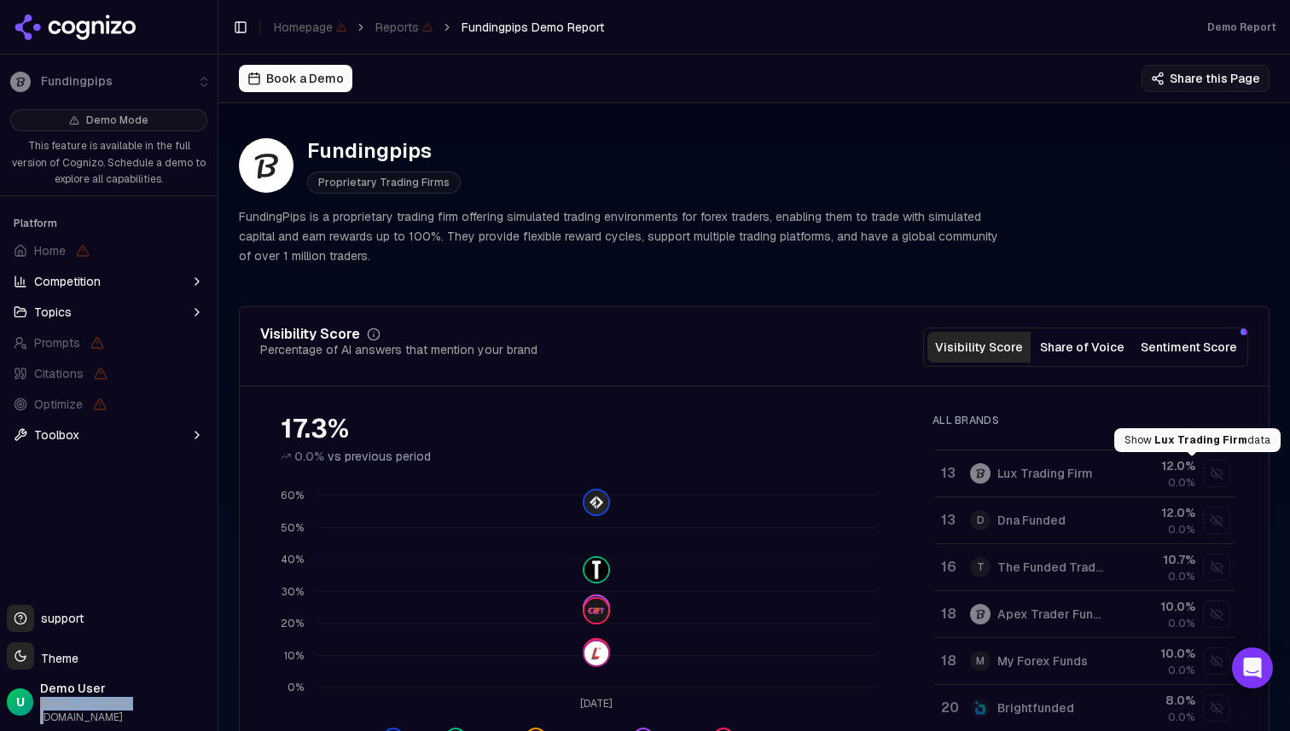
click at [1204, 485] on div "Show lux trading firm data" at bounding box center [1217, 474] width 26 height 26
click at [1204, 483] on div "Show goat funded trader data" at bounding box center [1217, 474] width 26 height 26
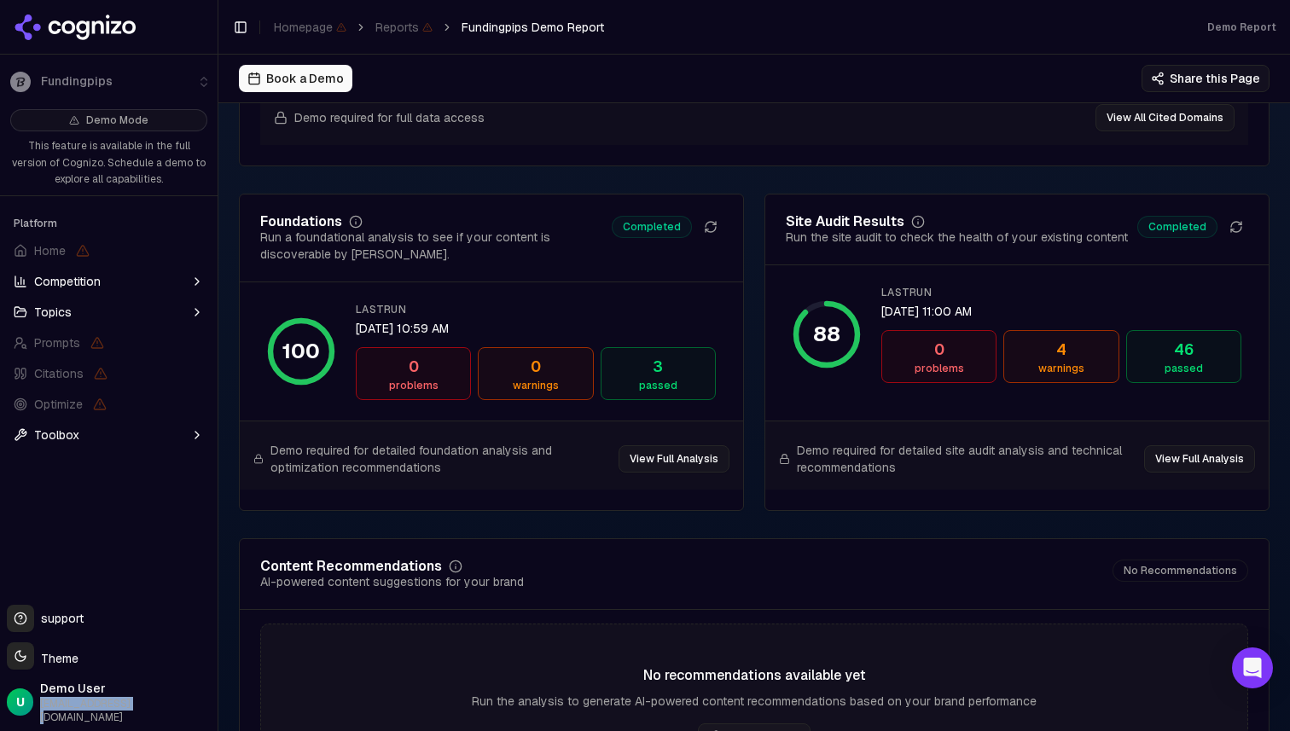
scroll to position [2368, 0]
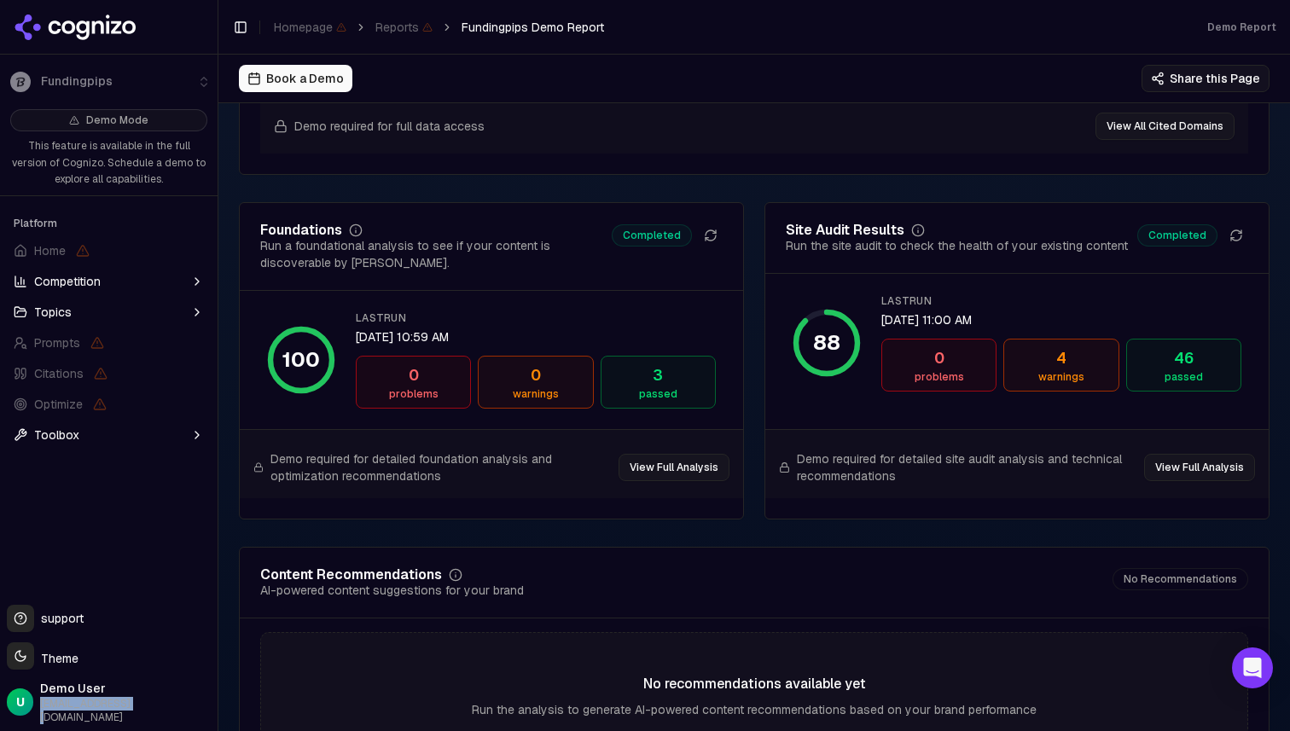
click at [123, 284] on button "Competition" at bounding box center [109, 281] width 204 height 27
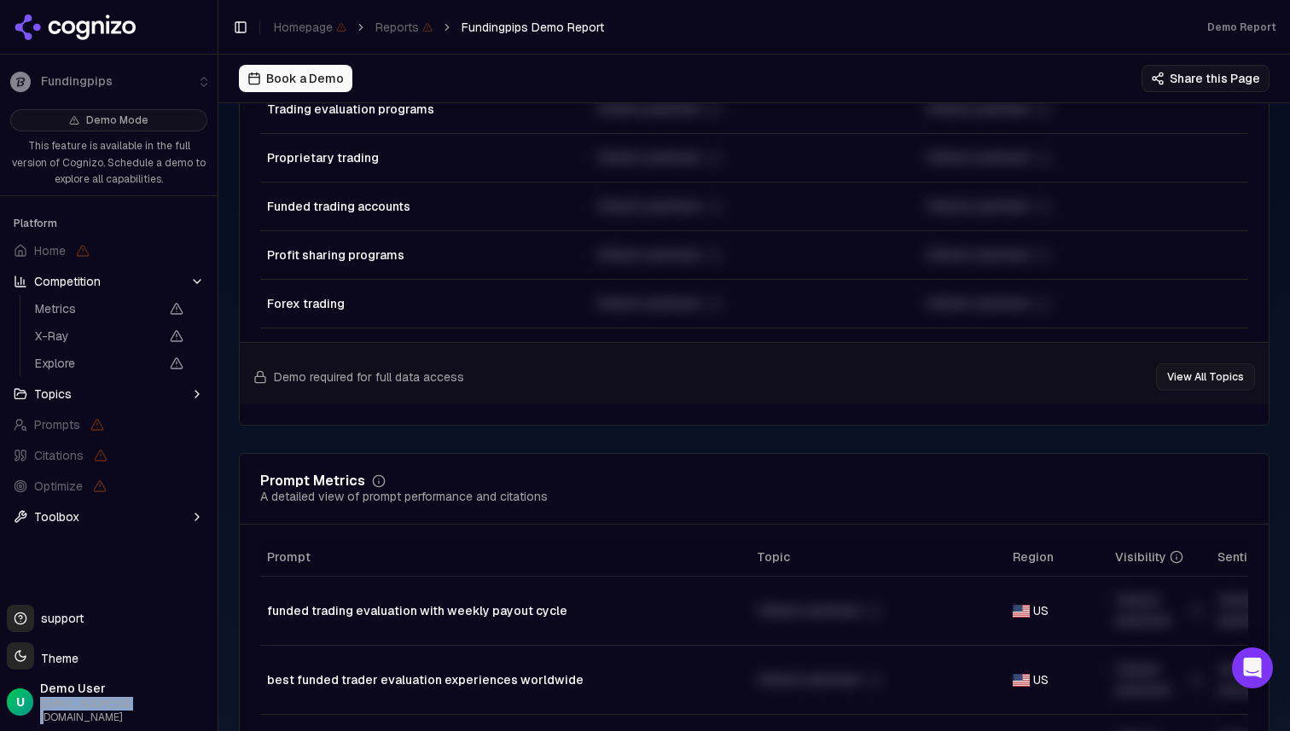
scroll to position [664, 0]
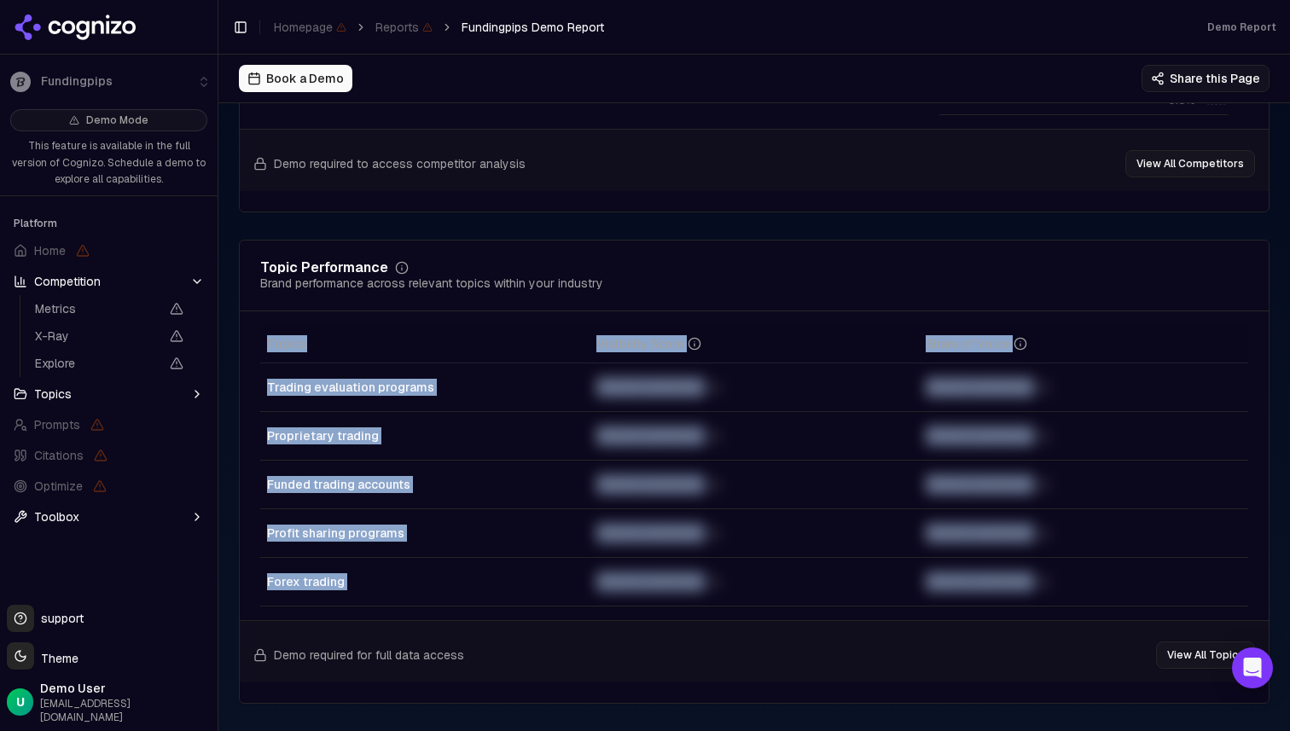
drag, startPoint x: 735, startPoint y: 299, endPoint x: 596, endPoint y: 626, distance: 355.9
click at [596, 626] on div "Topic Performance Brand performance across relevant topics within your industry…" at bounding box center [754, 472] width 1031 height 464
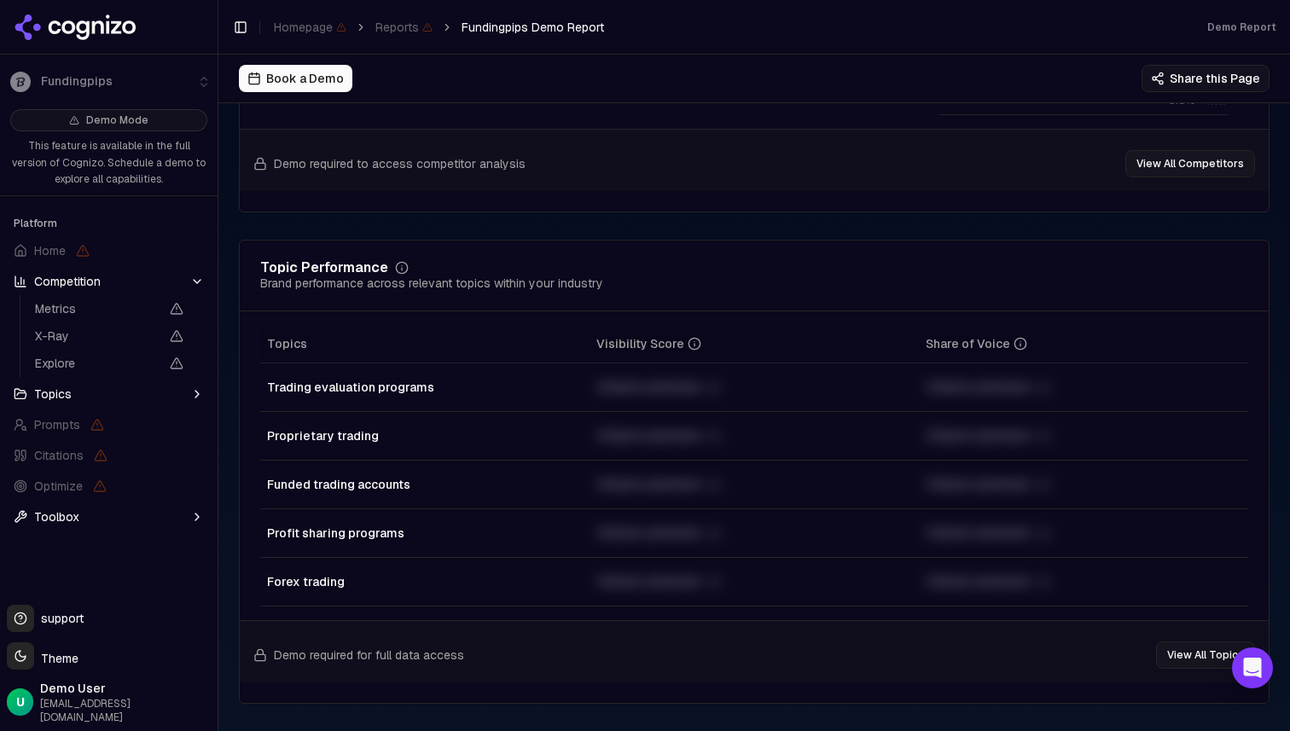
click at [659, 631] on div "Demo required for full data access View All Topics" at bounding box center [754, 651] width 1029 height 62
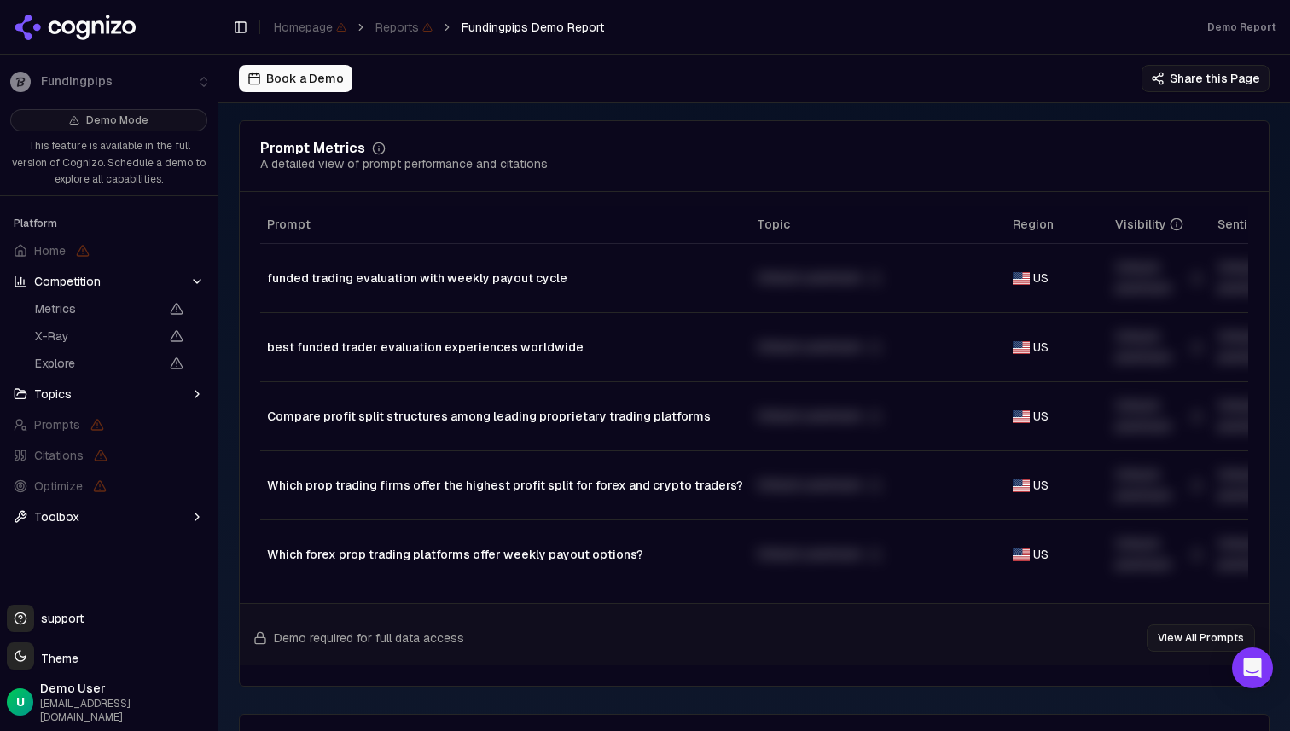
scroll to position [1248, 0]
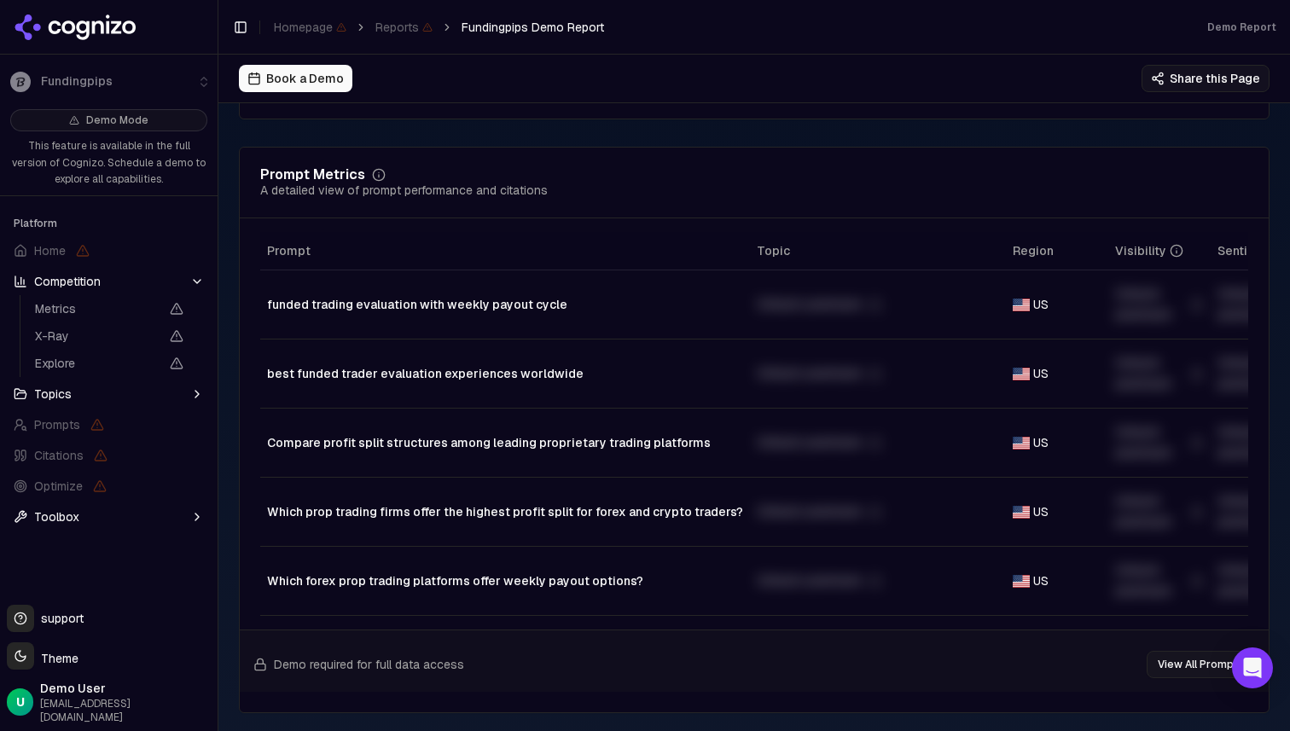
drag, startPoint x: 732, startPoint y: 228, endPoint x: 1066, endPoint y: 630, distance: 522.8
click at [1066, 630] on div "Prompt Metrics A detailed view of prompt performance and citations Prompt Topic…" at bounding box center [754, 430] width 1031 height 567
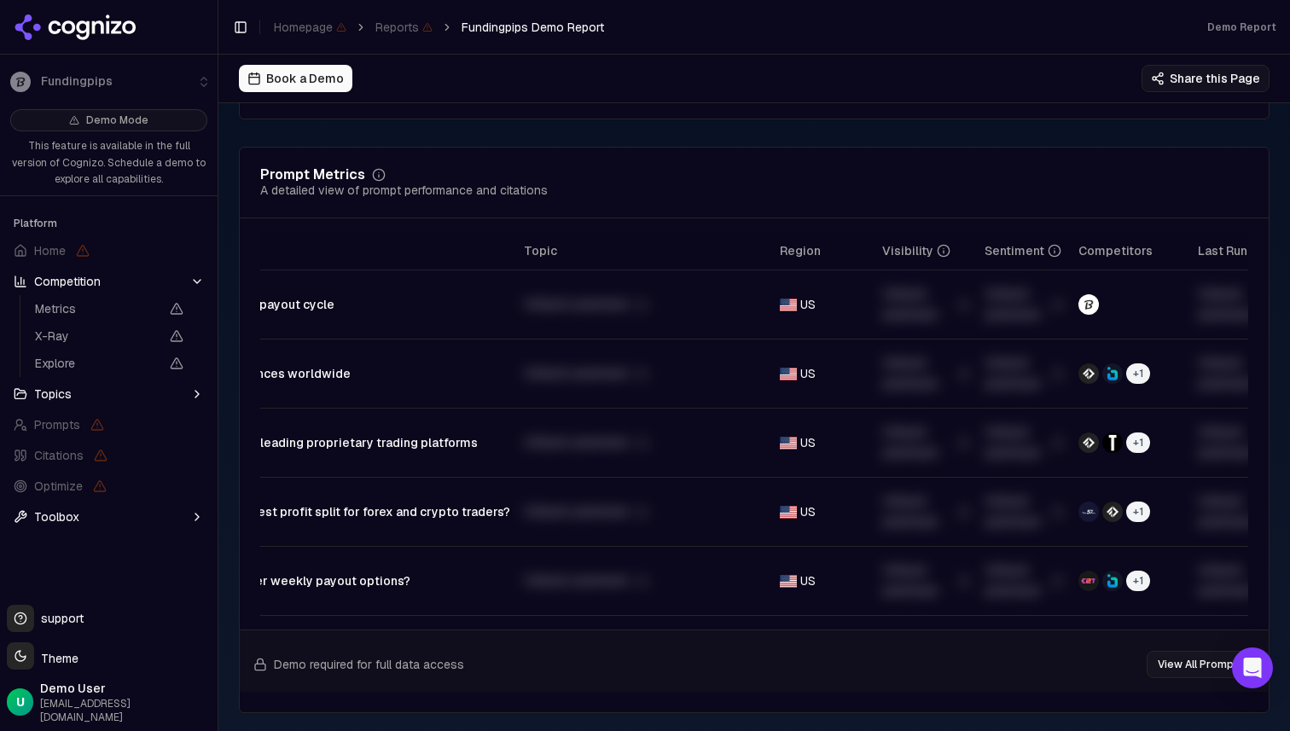
scroll to position [0, 264]
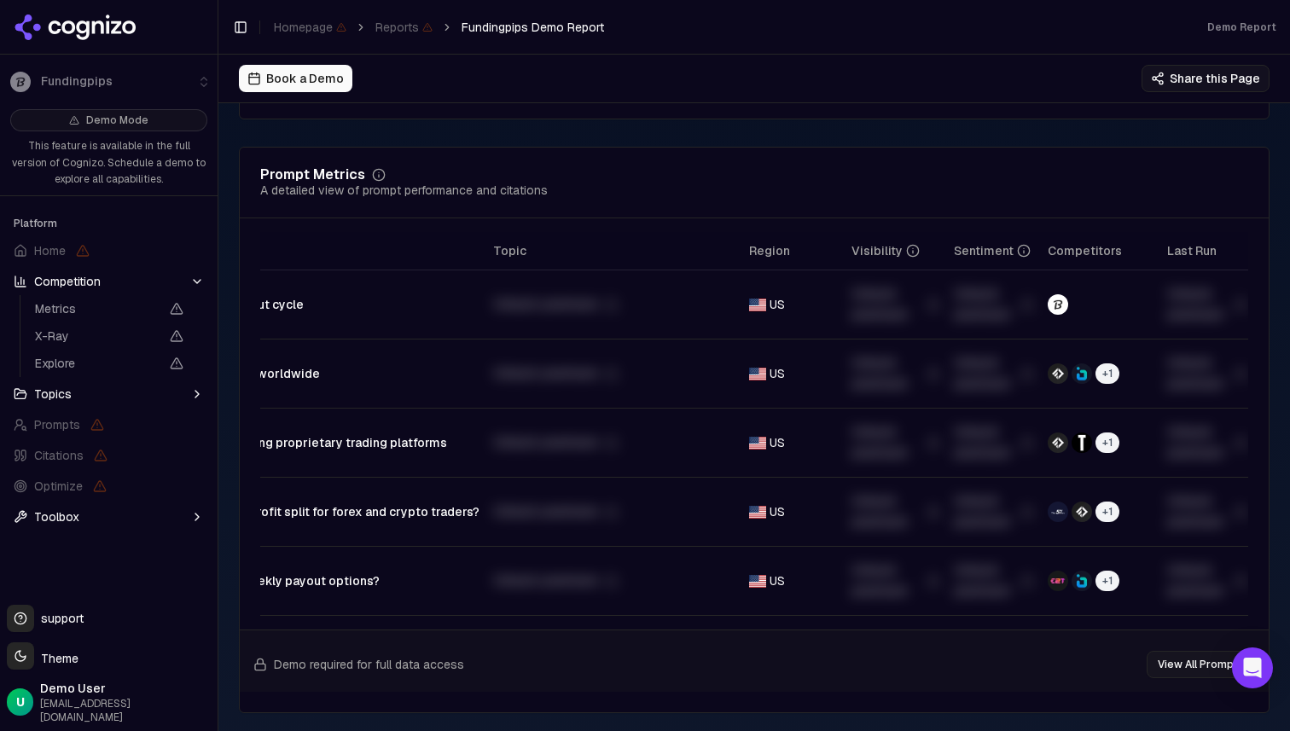
click at [991, 661] on div "Demo required for full data access View All Prompts" at bounding box center [754, 661] width 1029 height 62
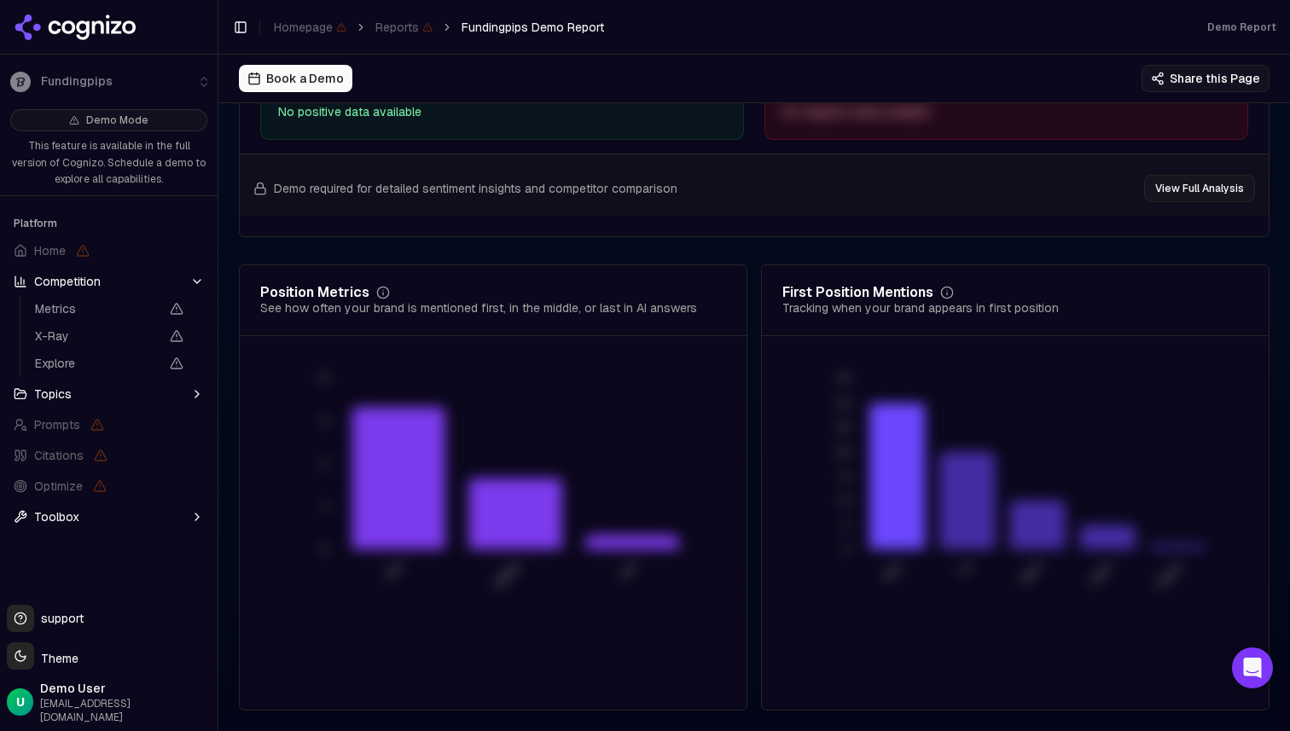
scroll to position [3362, 0]
click at [146, 399] on button "Topics" at bounding box center [109, 394] width 204 height 27
drag, startPoint x: 212, startPoint y: 398, endPoint x: 232, endPoint y: 649, distance: 252.5
click at [232, 649] on div "Fundingpips Demo Mode This feature is available in the full version of Cognizo.…" at bounding box center [645, 365] width 1290 height 731
click at [212, 590] on button "Toggle Sidebar" at bounding box center [218, 365] width 14 height 731
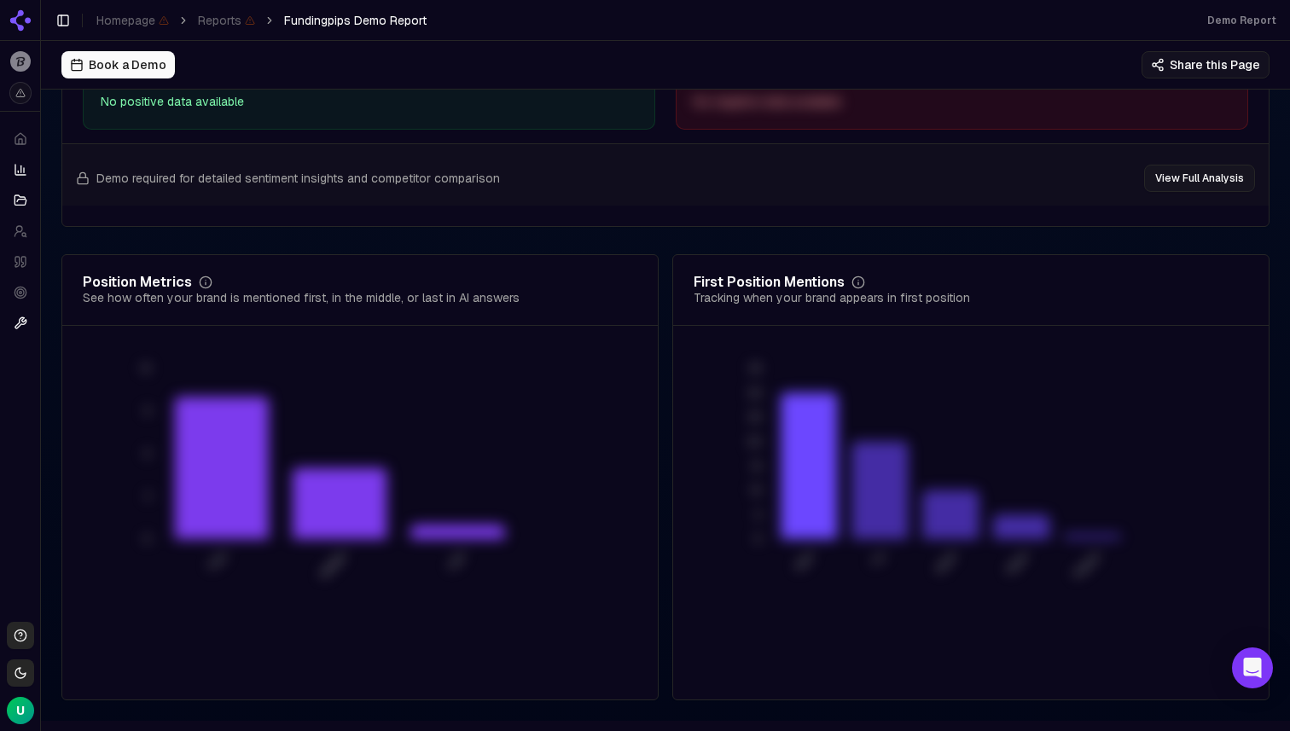
scroll to position [3342, 0]
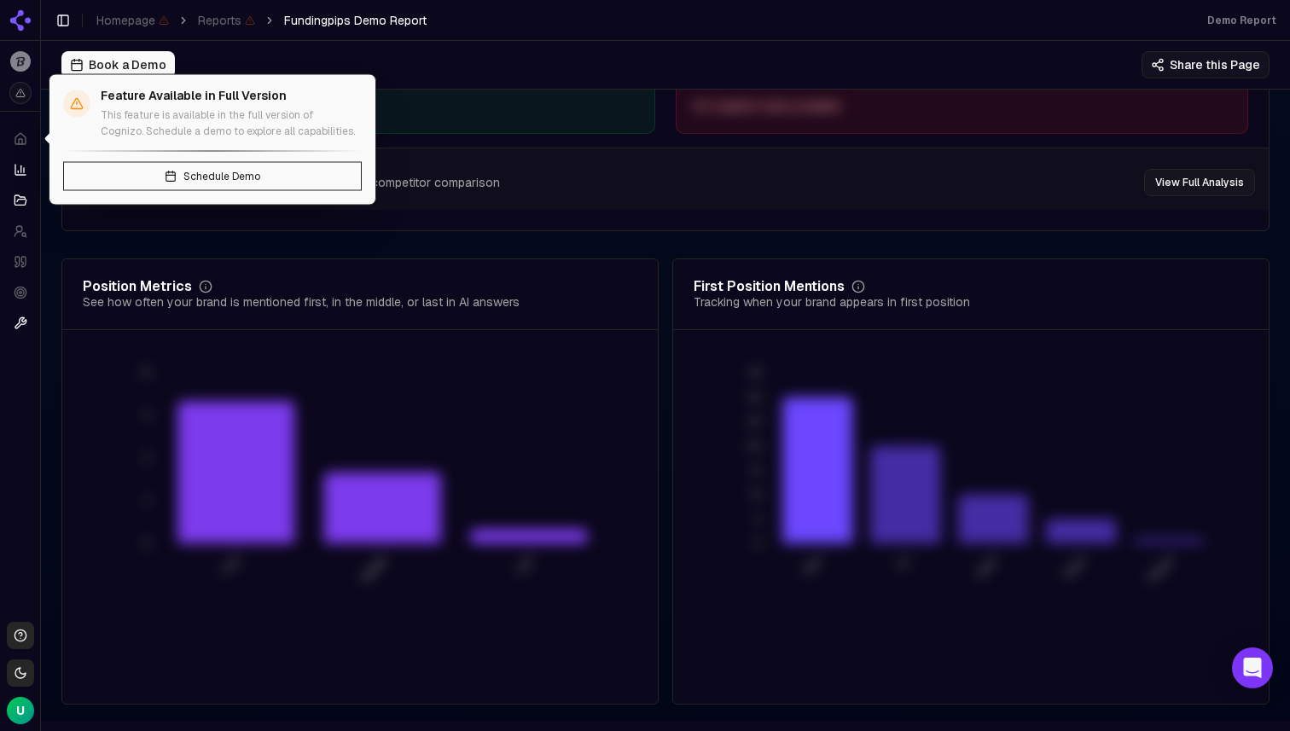
click at [24, 134] on icon at bounding box center [21, 139] width 14 height 14
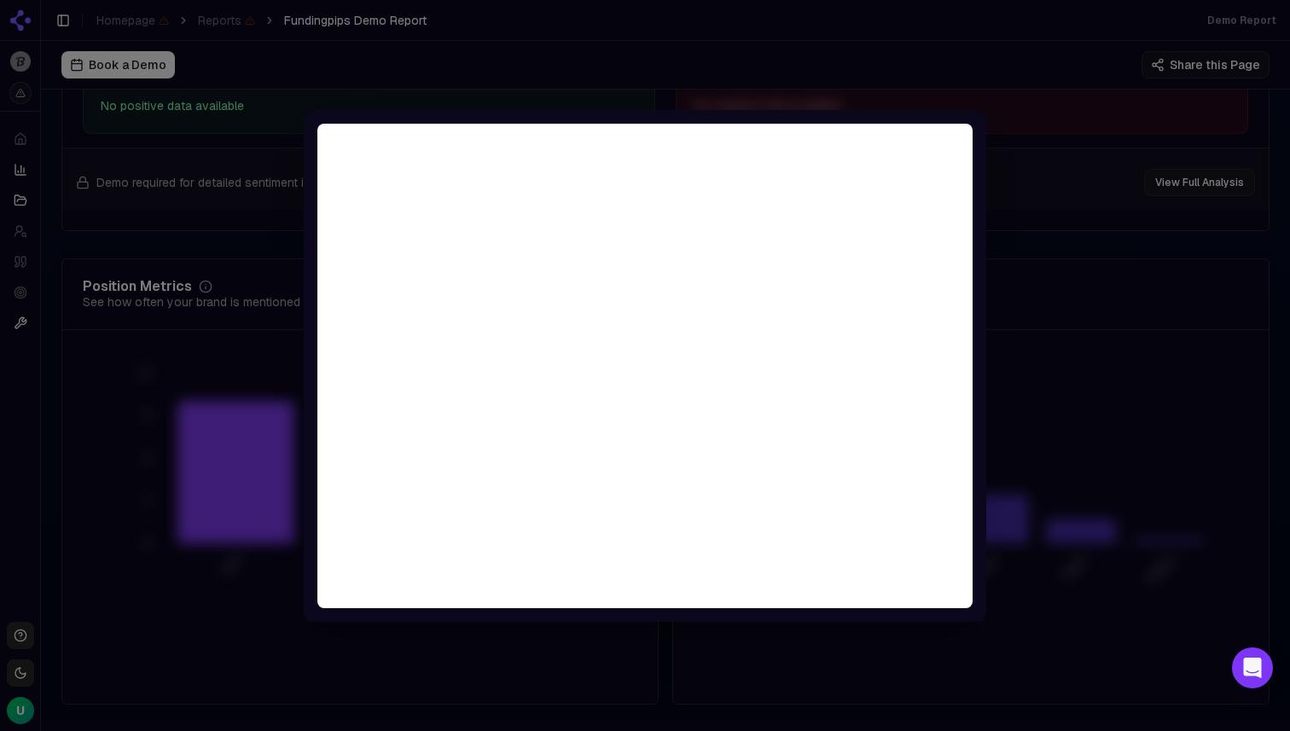
click at [180, 315] on div at bounding box center [645, 365] width 1290 height 731
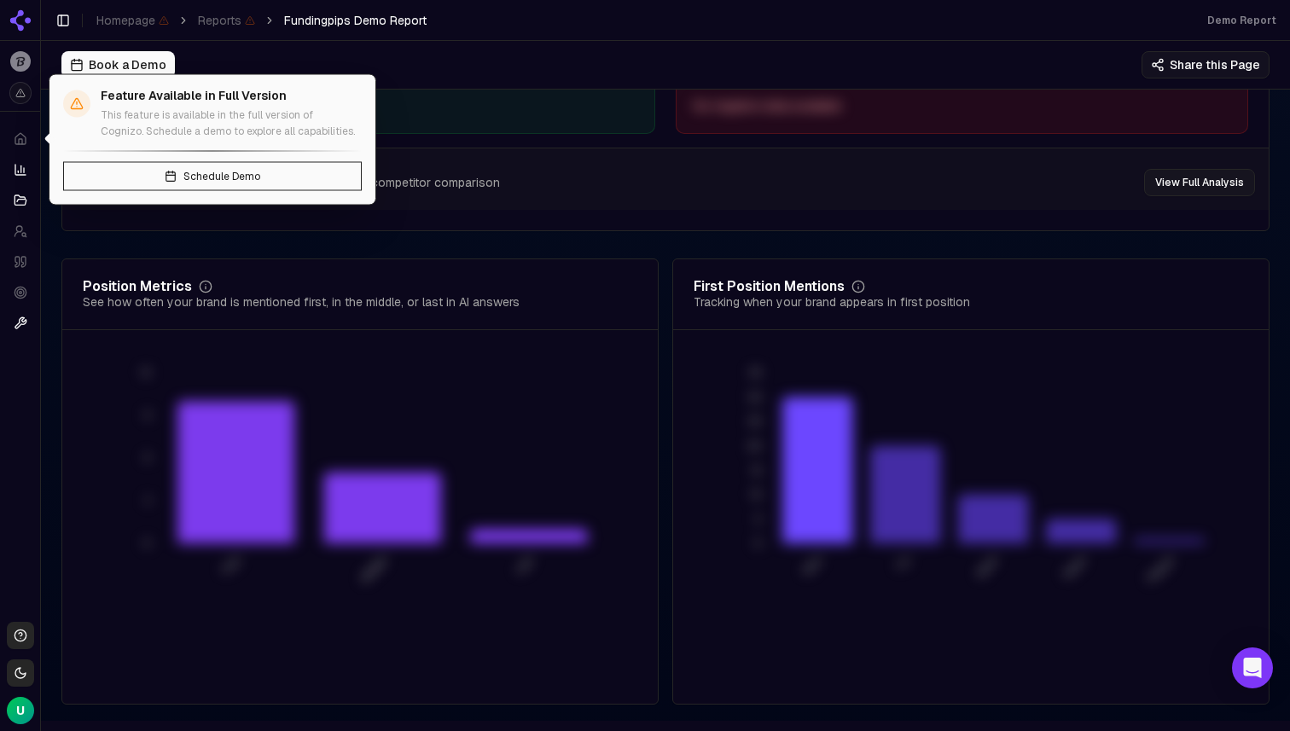
click at [17, 141] on icon at bounding box center [21, 139] width 14 height 14
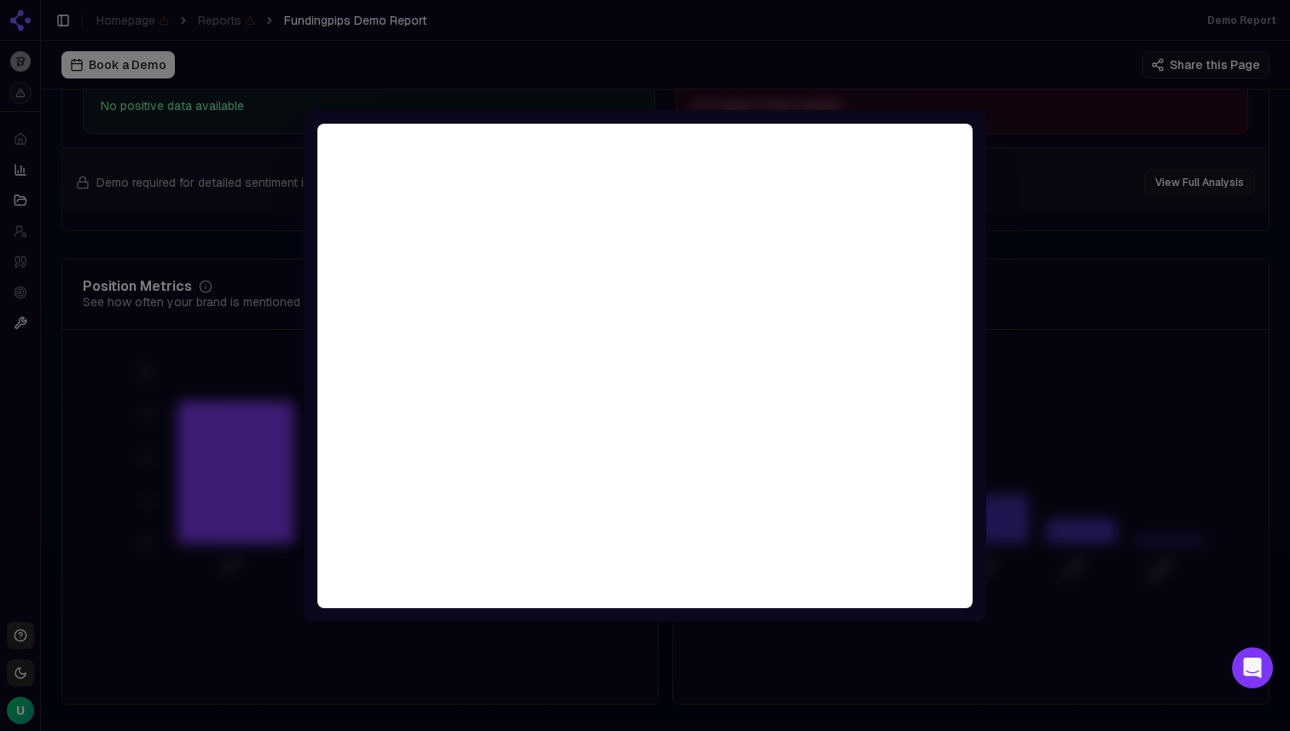
click at [177, 345] on div at bounding box center [645, 365] width 1290 height 731
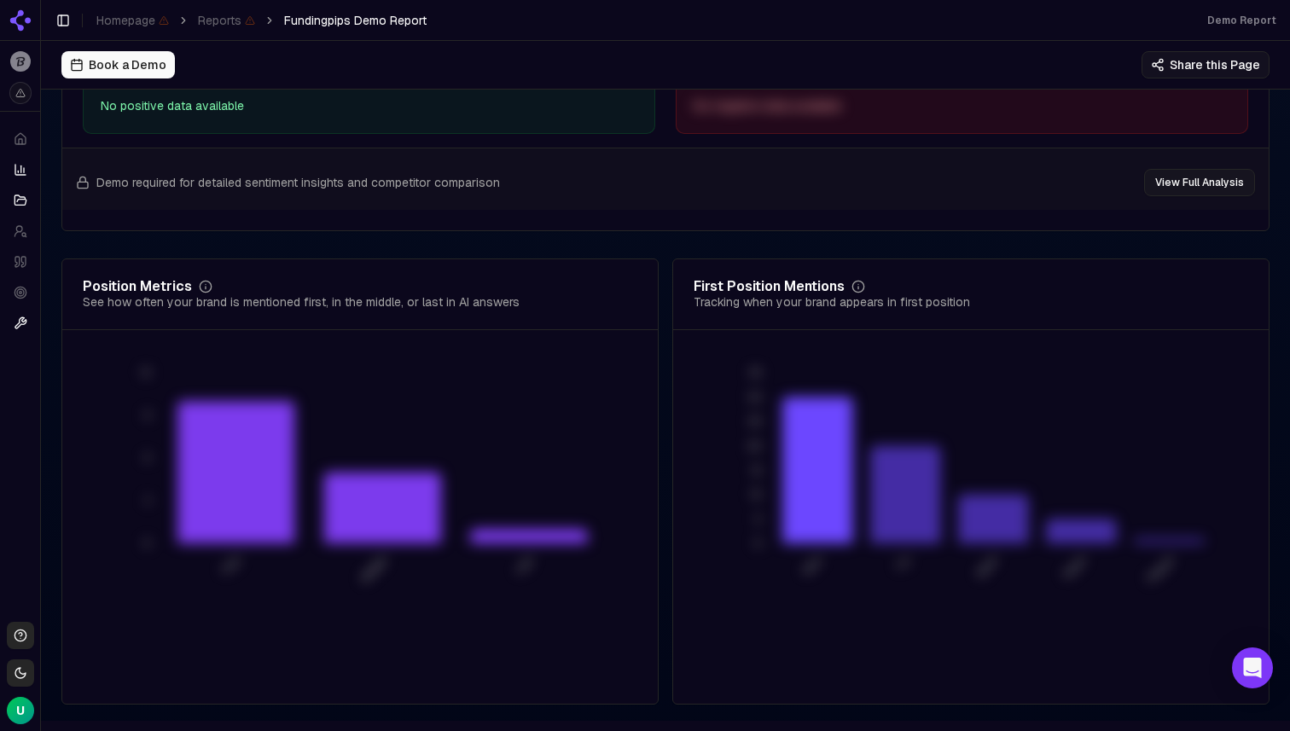
drag, startPoint x: 42, startPoint y: 468, endPoint x: 118, endPoint y: 468, distance: 75.9
click at [118, 468] on div "Platform Home Competition Topics Prompts Citations Optimize Toolbox Support Tog…" at bounding box center [645, 365] width 1290 height 731
click at [19, 453] on div "Platform Home Competition Topics Prompts Citations Optimize Toolbox" at bounding box center [20, 345] width 40 height 540
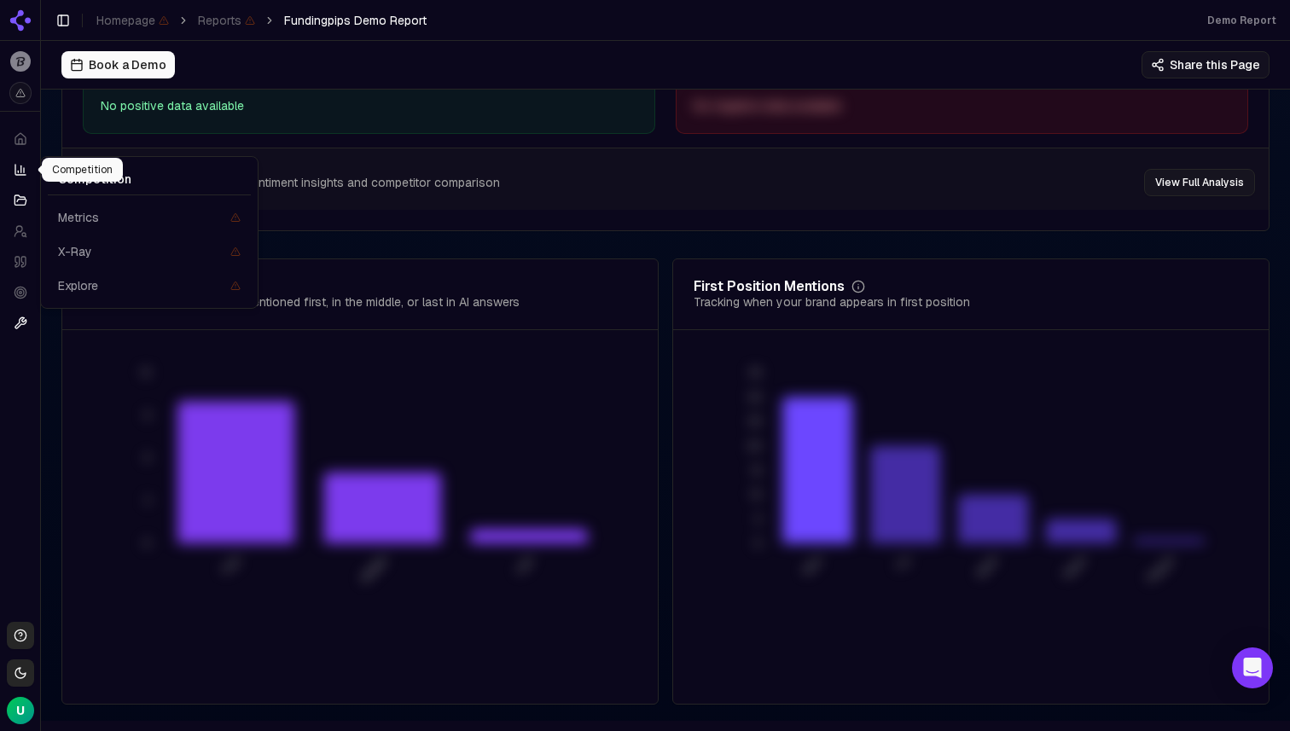
click at [26, 170] on icon at bounding box center [21, 170] width 14 height 14
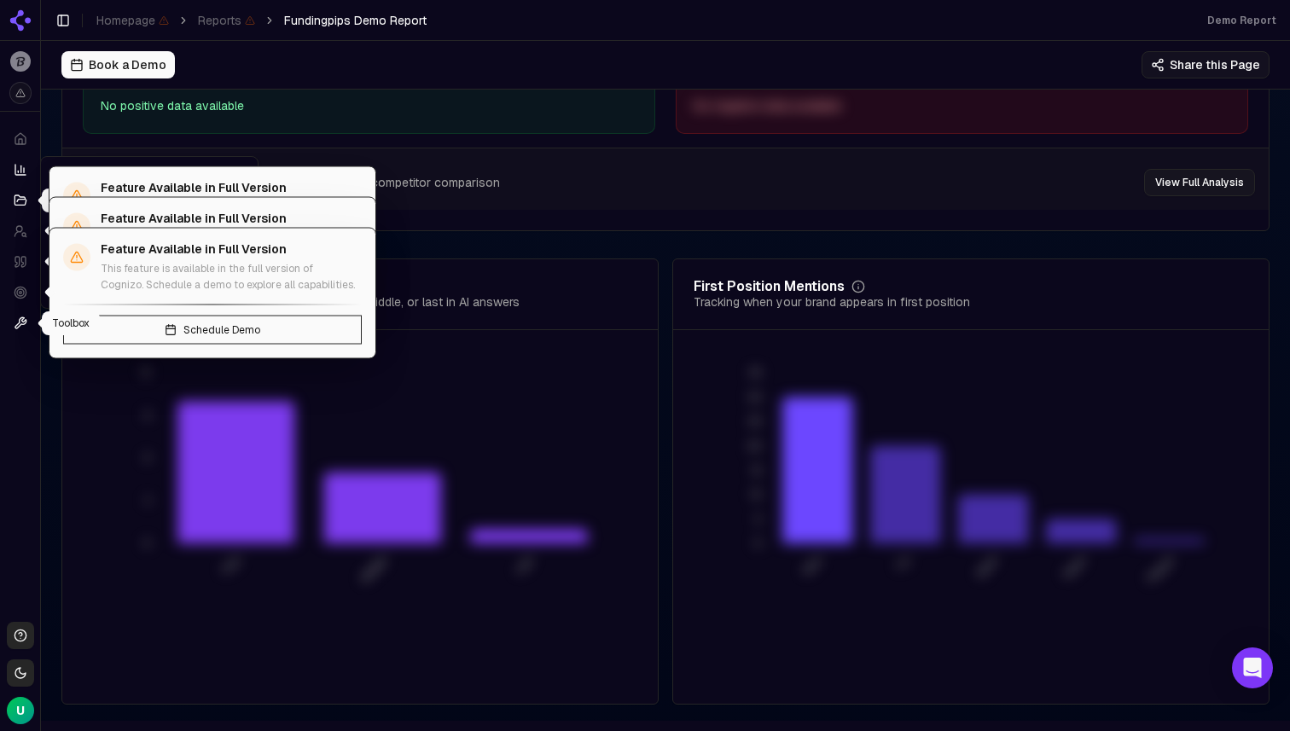
click at [33, 367] on button "Toggle Sidebar" at bounding box center [40, 365] width 14 height 731
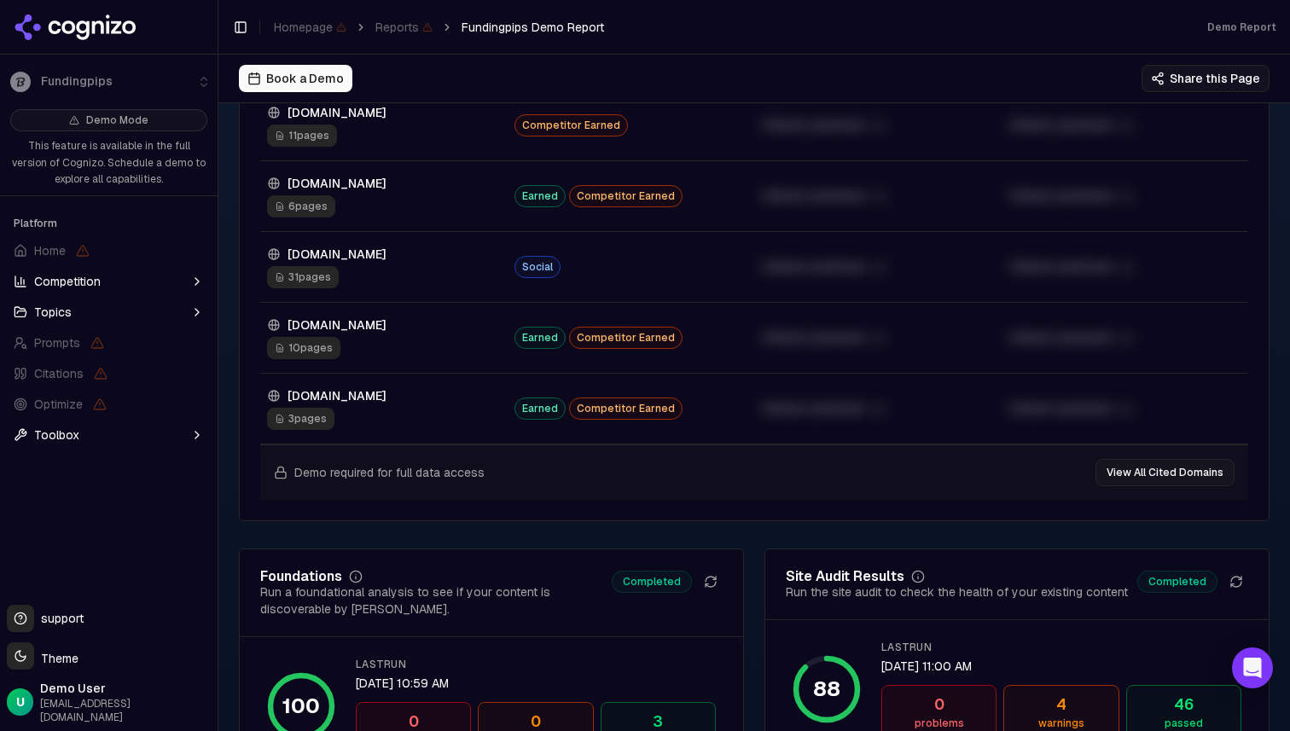
scroll to position [2017, 0]
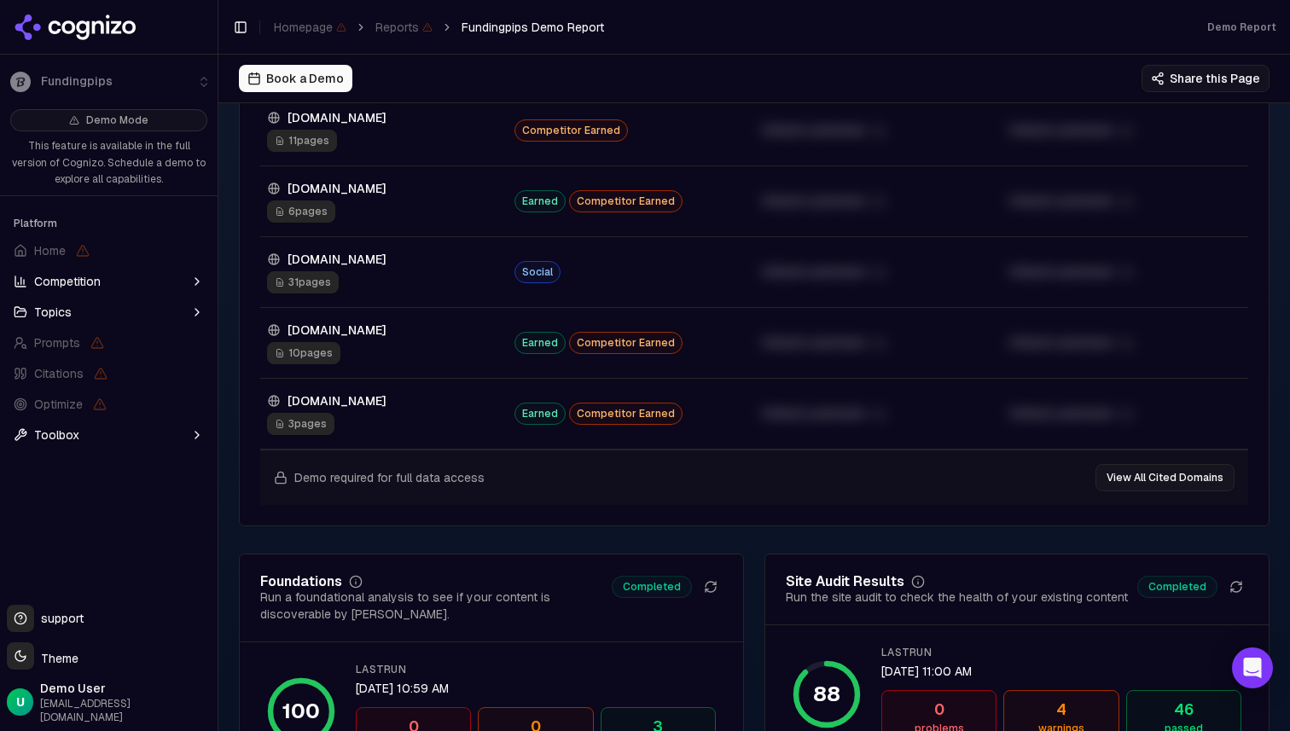
drag, startPoint x: 471, startPoint y: 278, endPoint x: 474, endPoint y: 258, distance: 20.6
click at [474, 258] on td "[DOMAIN_NAME] 31 pages" at bounding box center [383, 272] width 247 height 71
click at [484, 263] on td "[DOMAIN_NAME] 31 pages" at bounding box center [383, 272] width 247 height 71
drag, startPoint x: 501, startPoint y: 260, endPoint x: 474, endPoint y: 280, distance: 33.6
click at [474, 280] on td "[DOMAIN_NAME] 31 pages" at bounding box center [383, 272] width 247 height 71
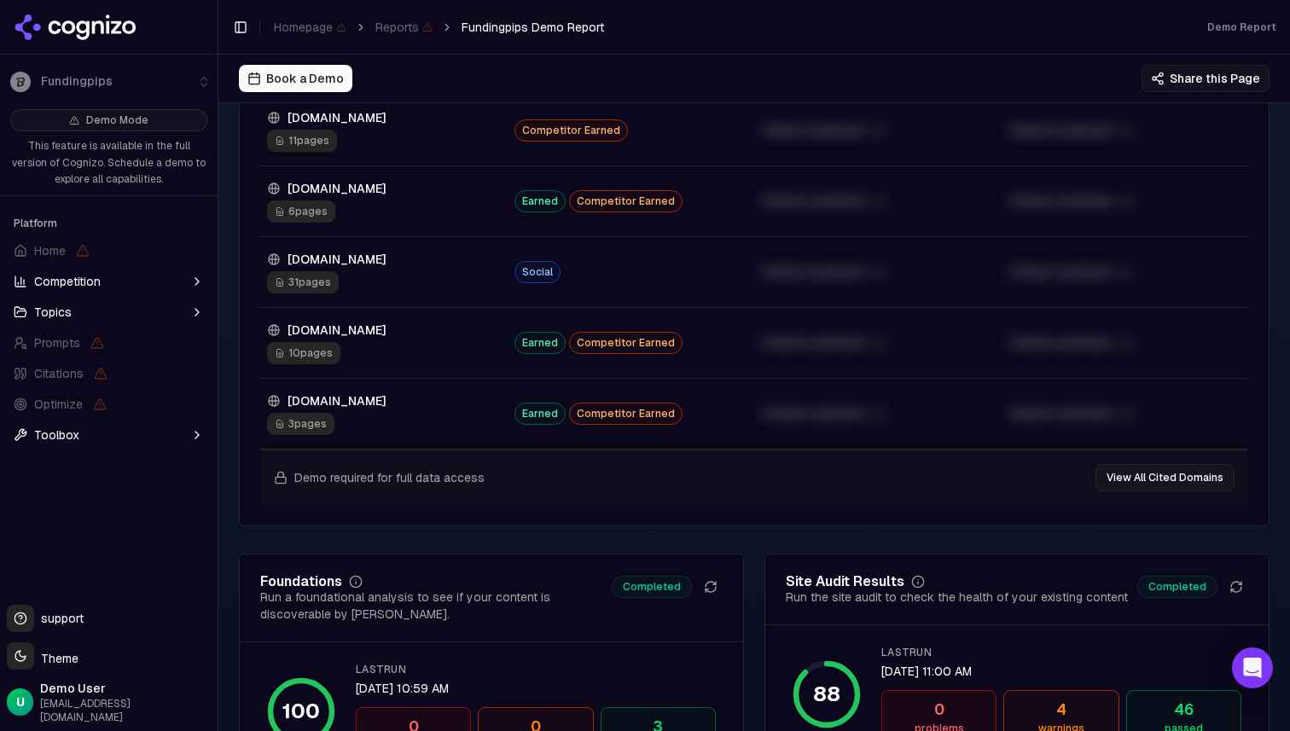
click at [486, 268] on div "[DOMAIN_NAME]" at bounding box center [384, 259] width 234 height 17
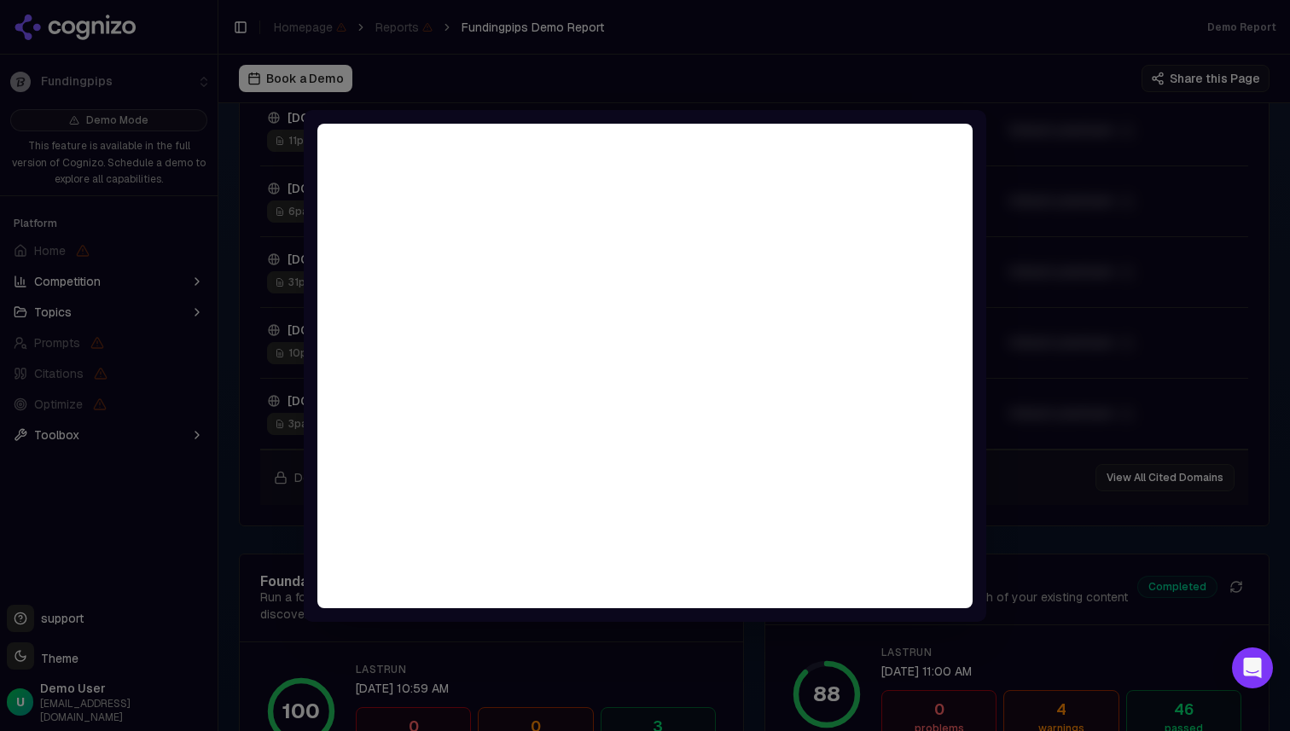
click at [940, 100] on div at bounding box center [645, 365] width 1290 height 731
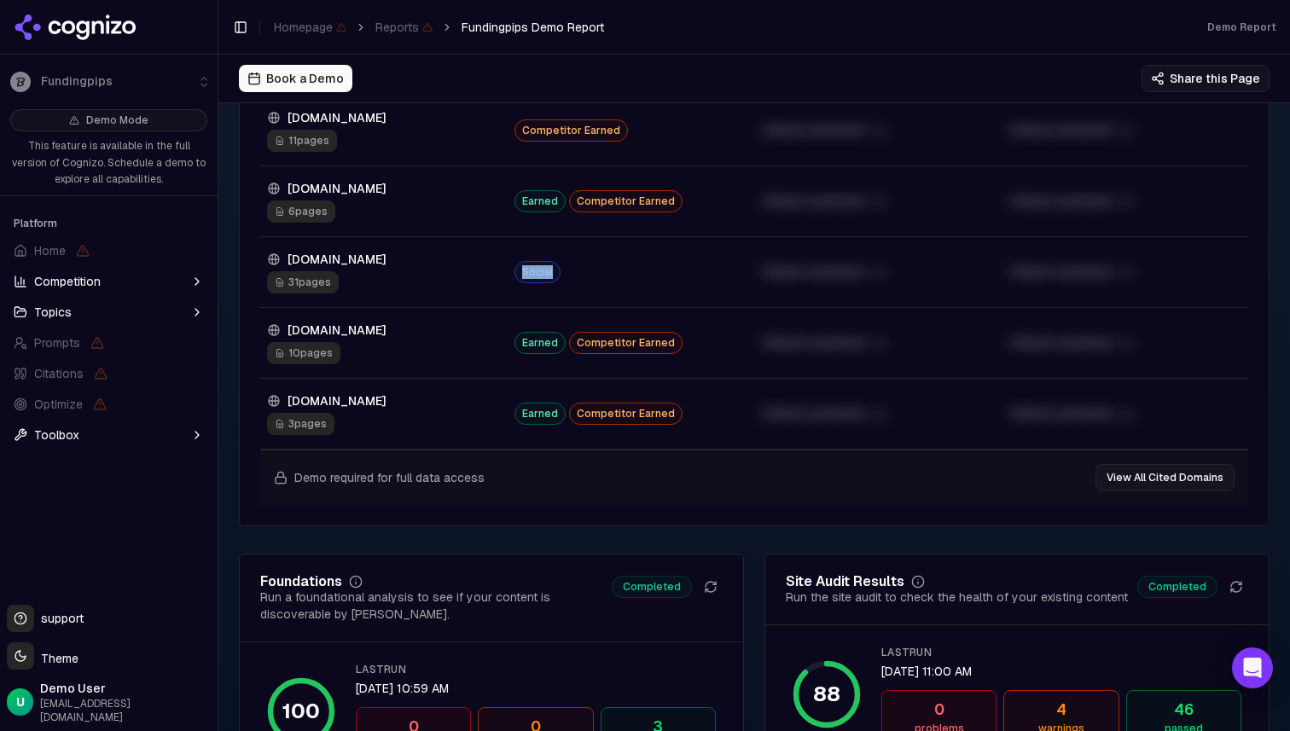
drag, startPoint x: 515, startPoint y: 275, endPoint x: 552, endPoint y: 298, distance: 43.3
click at [552, 298] on td "Social" at bounding box center [631, 272] width 247 height 71
click at [596, 299] on td "Social" at bounding box center [631, 272] width 247 height 71
drag, startPoint x: 513, startPoint y: 347, endPoint x: 554, endPoint y: 363, distance: 43.7
click at [554, 354] on div "Earned Competitor Earned" at bounding box center [631, 343] width 234 height 22
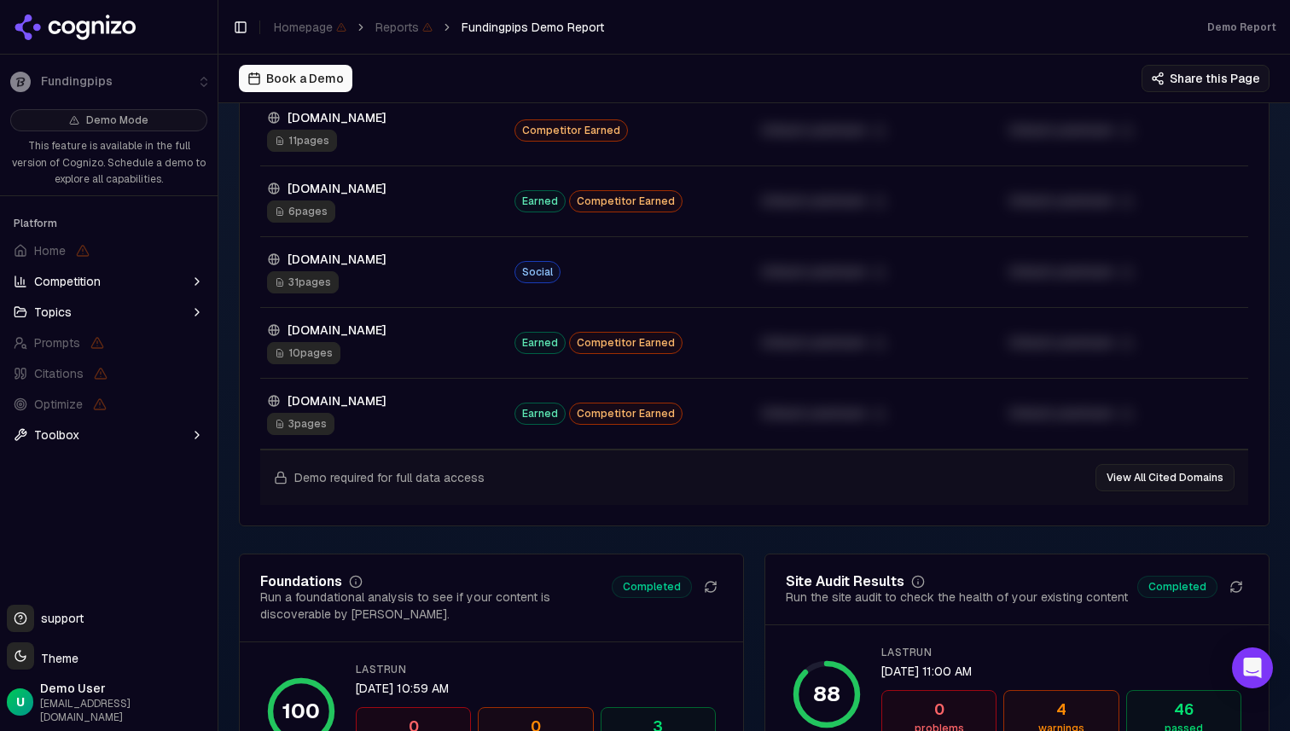
click at [562, 342] on td "Earned Competitor Earned" at bounding box center [631, 343] width 247 height 71
drag, startPoint x: 568, startPoint y: 344, endPoint x: 659, endPoint y: 363, distance: 92.4
click at [659, 363] on td "Earned Competitor Earned" at bounding box center [631, 343] width 247 height 71
drag, startPoint x: 567, startPoint y: 408, endPoint x: 633, endPoint y: 440, distance: 73.3
click at [633, 440] on td "Earned Competitor Earned" at bounding box center [631, 414] width 247 height 71
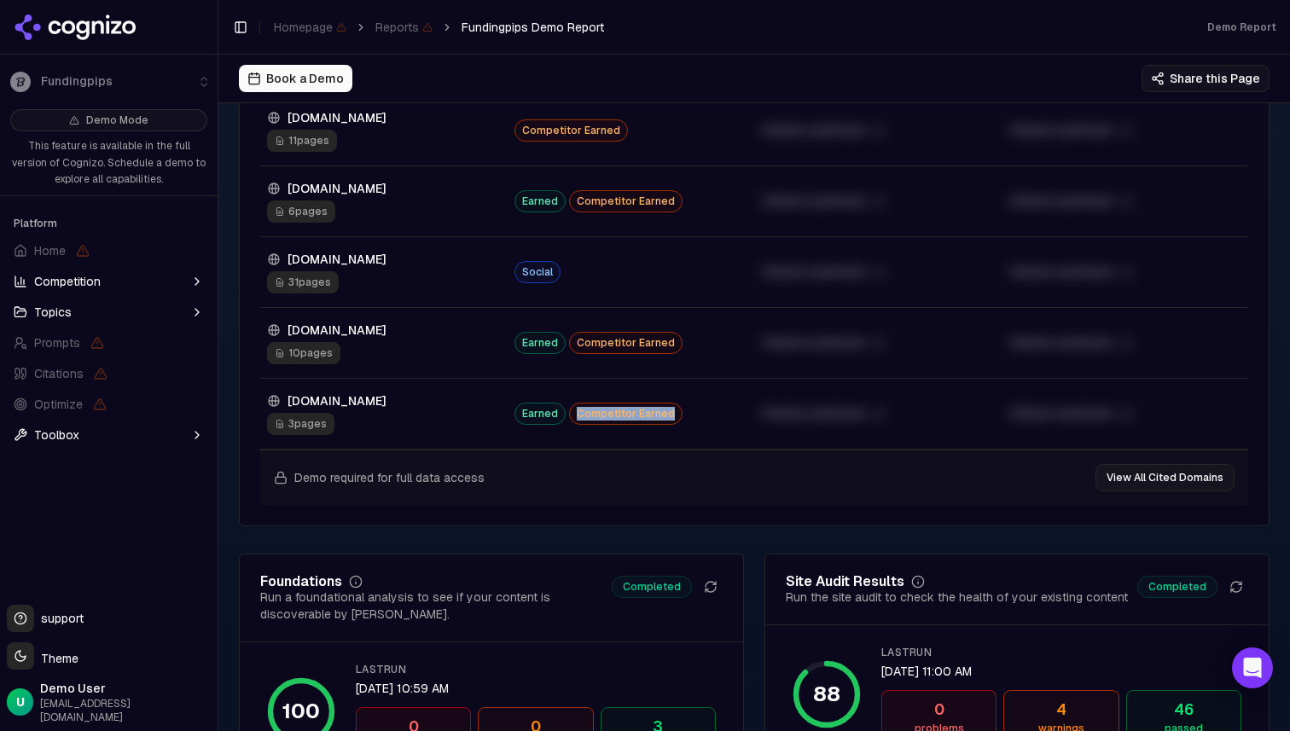
click at [665, 406] on td "Earned Competitor Earned" at bounding box center [631, 414] width 247 height 71
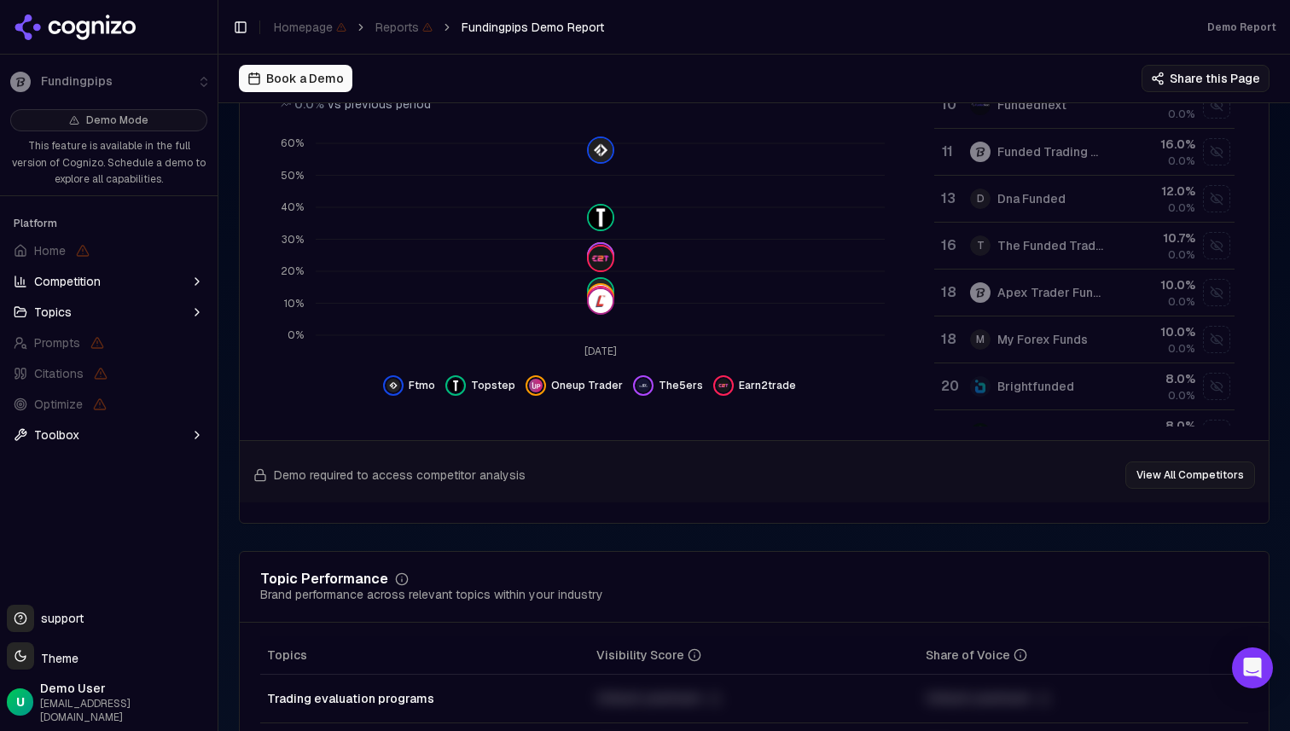
scroll to position [601, 0]
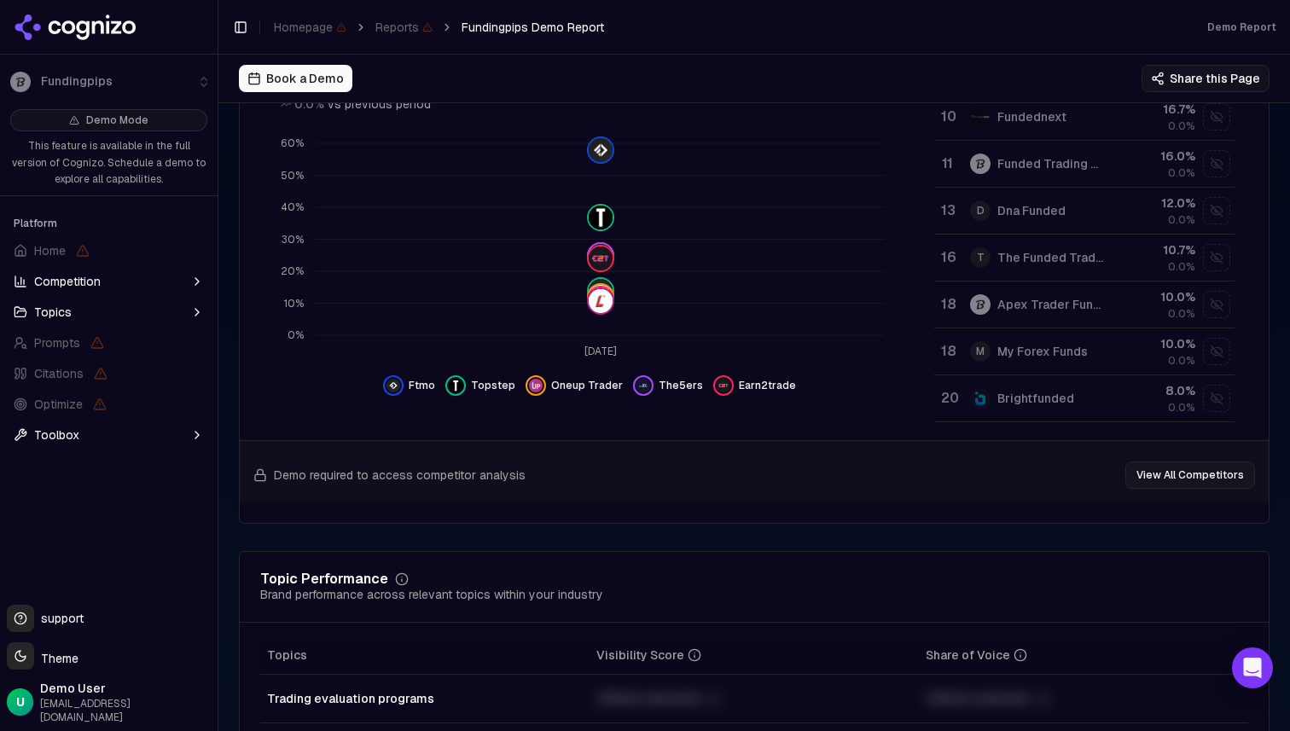
click at [1183, 479] on button "View All Competitors" at bounding box center [1190, 475] width 130 height 27
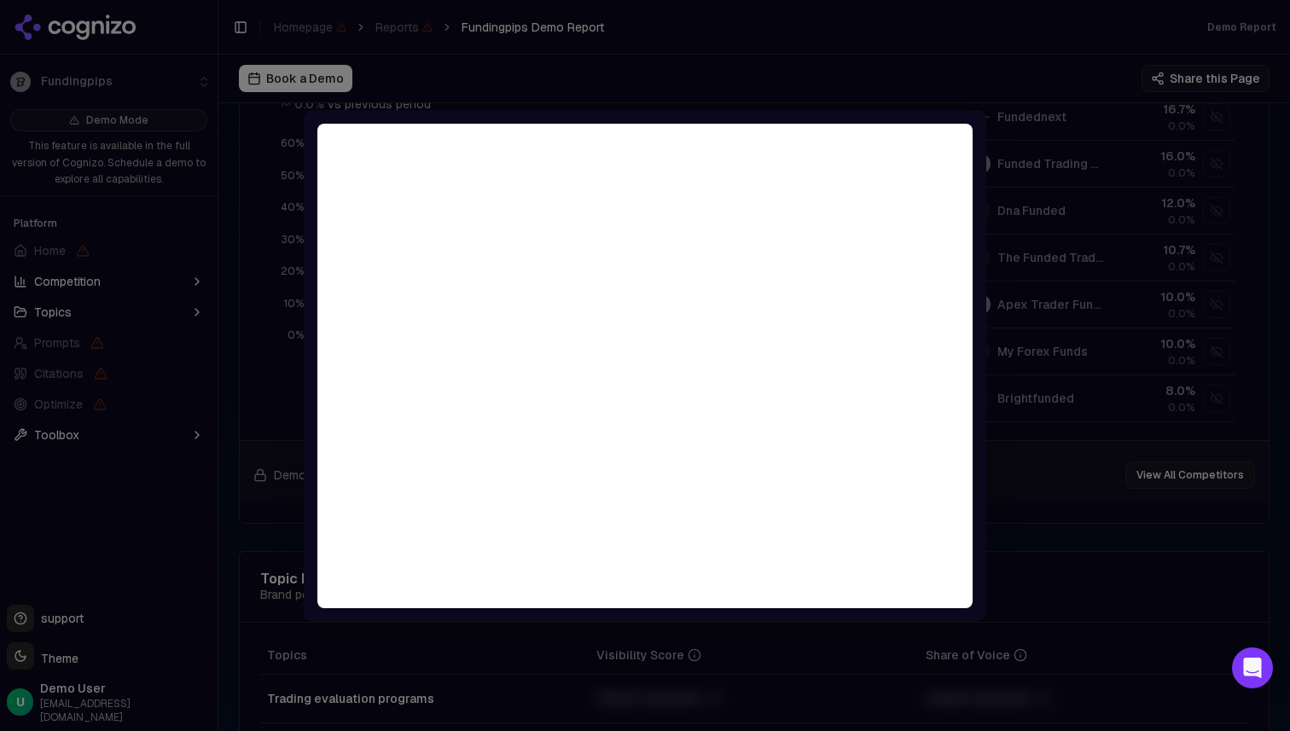
click at [1007, 300] on div at bounding box center [645, 365] width 1290 height 731
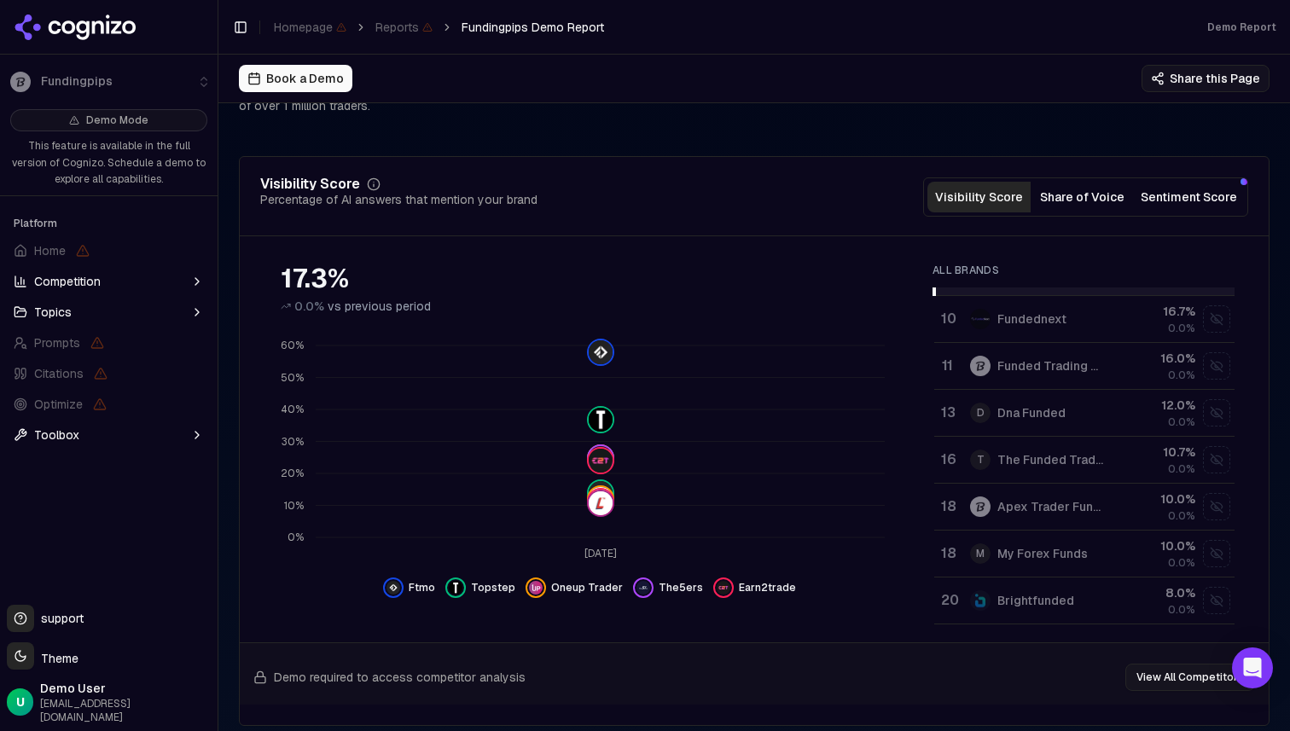
scroll to position [174, 0]
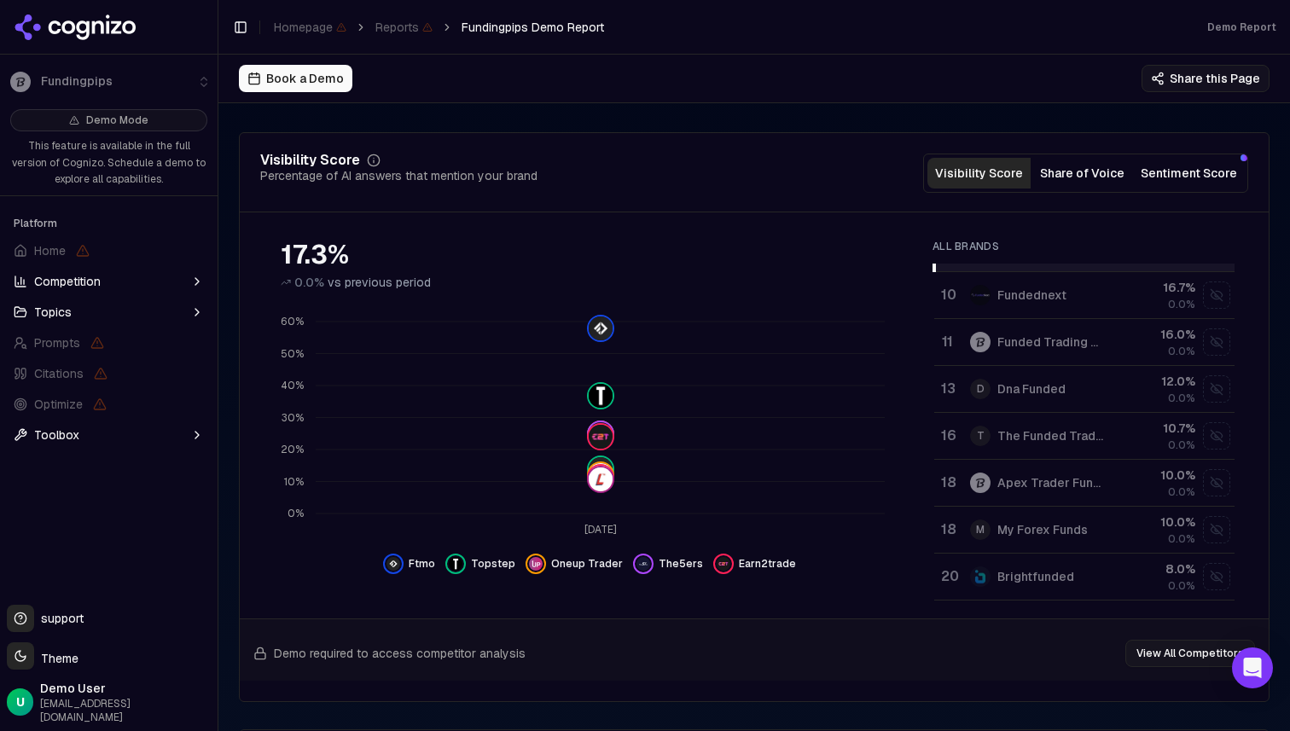
click at [484, 520] on icon "[DATE] 0% 10% 20% 30% 40% 50% 60% G" at bounding box center [589, 424] width 659 height 239
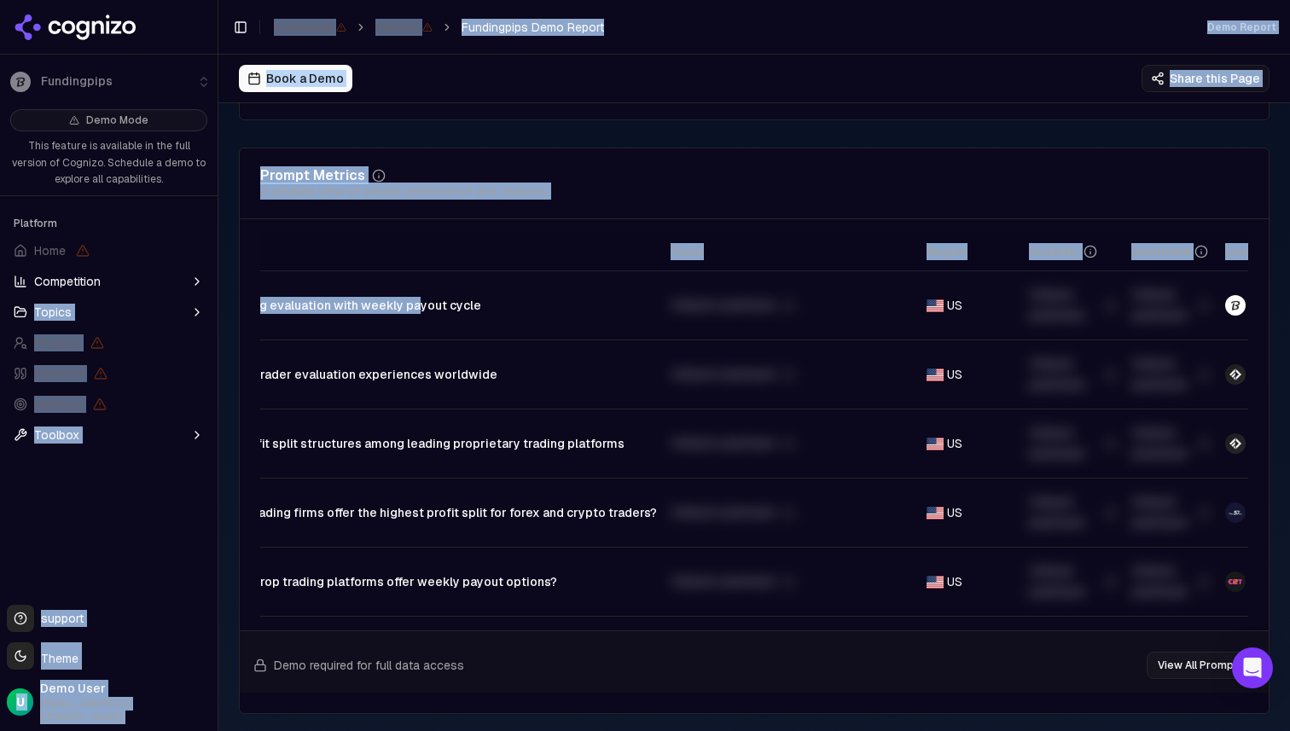
scroll to position [0, 0]
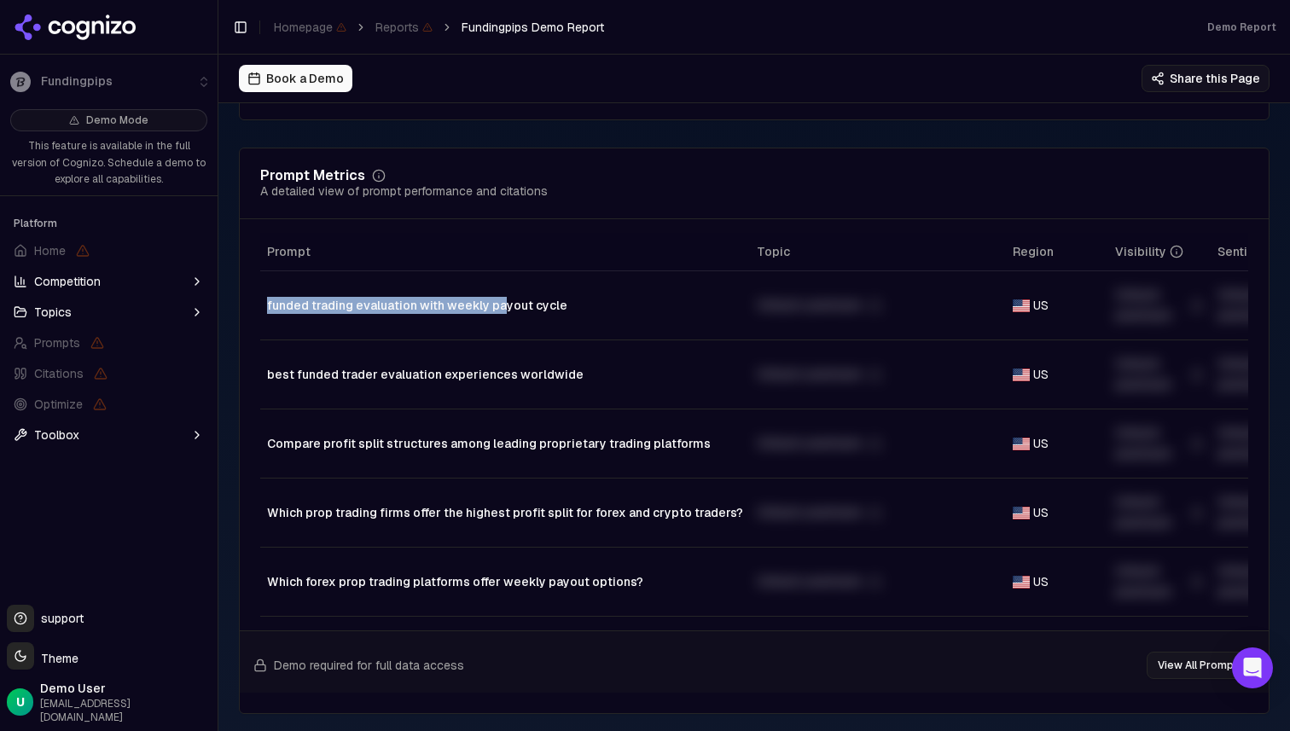
drag, startPoint x: 413, startPoint y: 309, endPoint x: 260, endPoint y: 313, distance: 152.8
click at [260, 313] on td "funded trading evaluation with weekly payout cycle" at bounding box center [505, 305] width 490 height 69
click at [257, 325] on div "Prompt Topic Region Visibility Sentiment Competitors Last Run funded trading ev…" at bounding box center [754, 425] width 1029 height 384
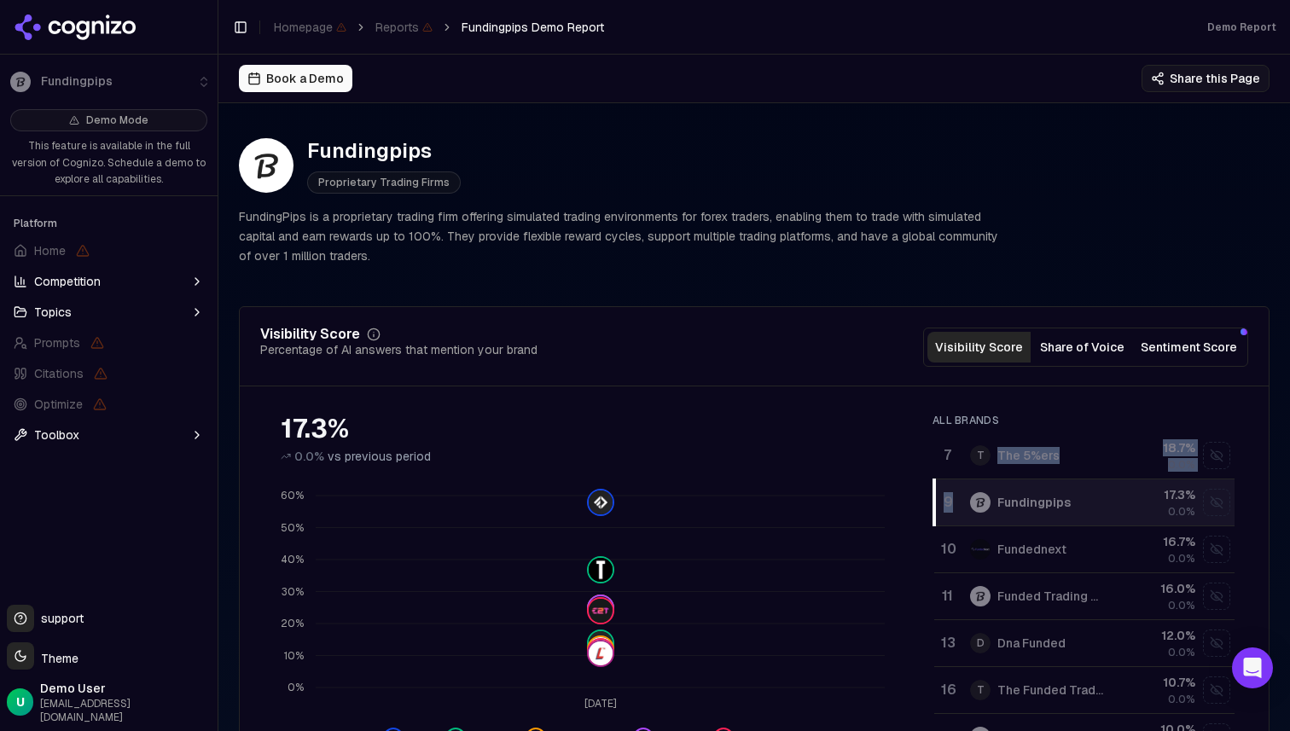
drag, startPoint x: 934, startPoint y: 444, endPoint x: 1059, endPoint y: 444, distance: 124.6
click at [1059, 446] on tbody "1 Ftmo 58.0 % 0.0% 2 Topstep 36.7 % 0.0% 3 Oneup Trader 24.7 % 0.0% 3 The5ers 2…" at bounding box center [1084, 408] width 300 height 985
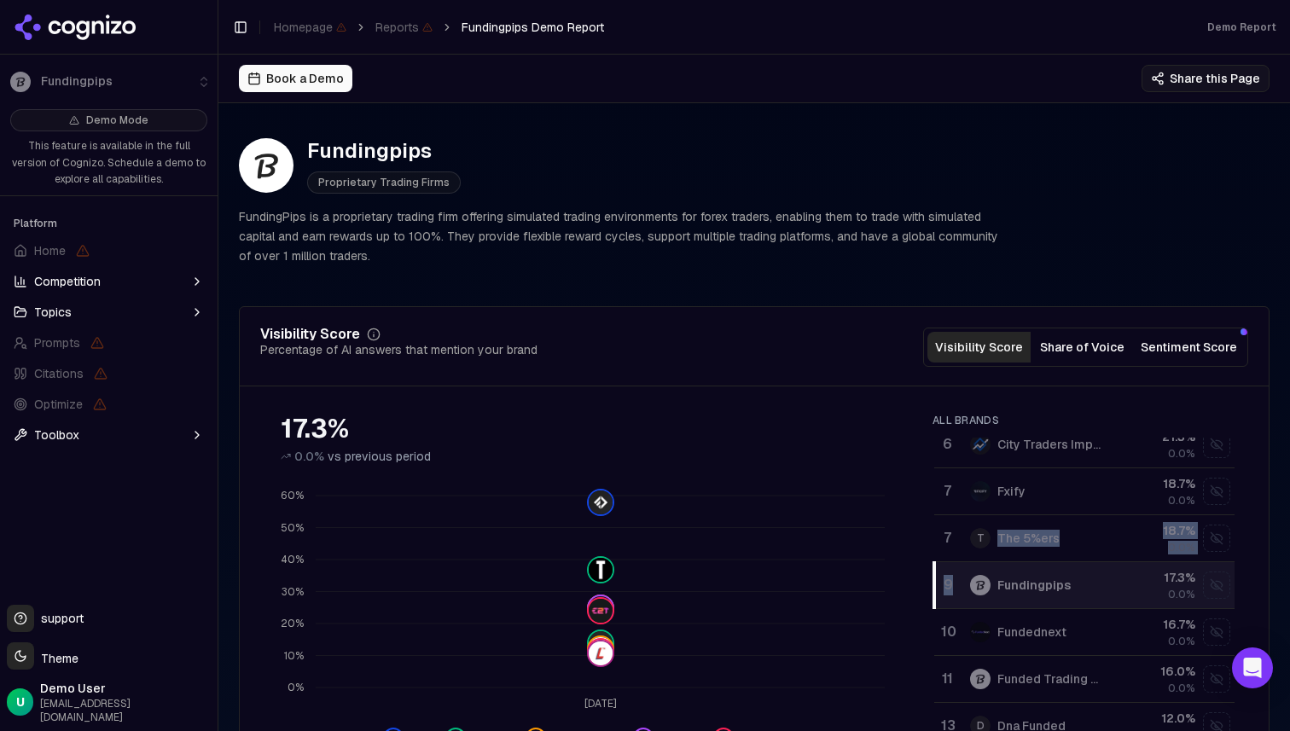
scroll to position [428, 0]
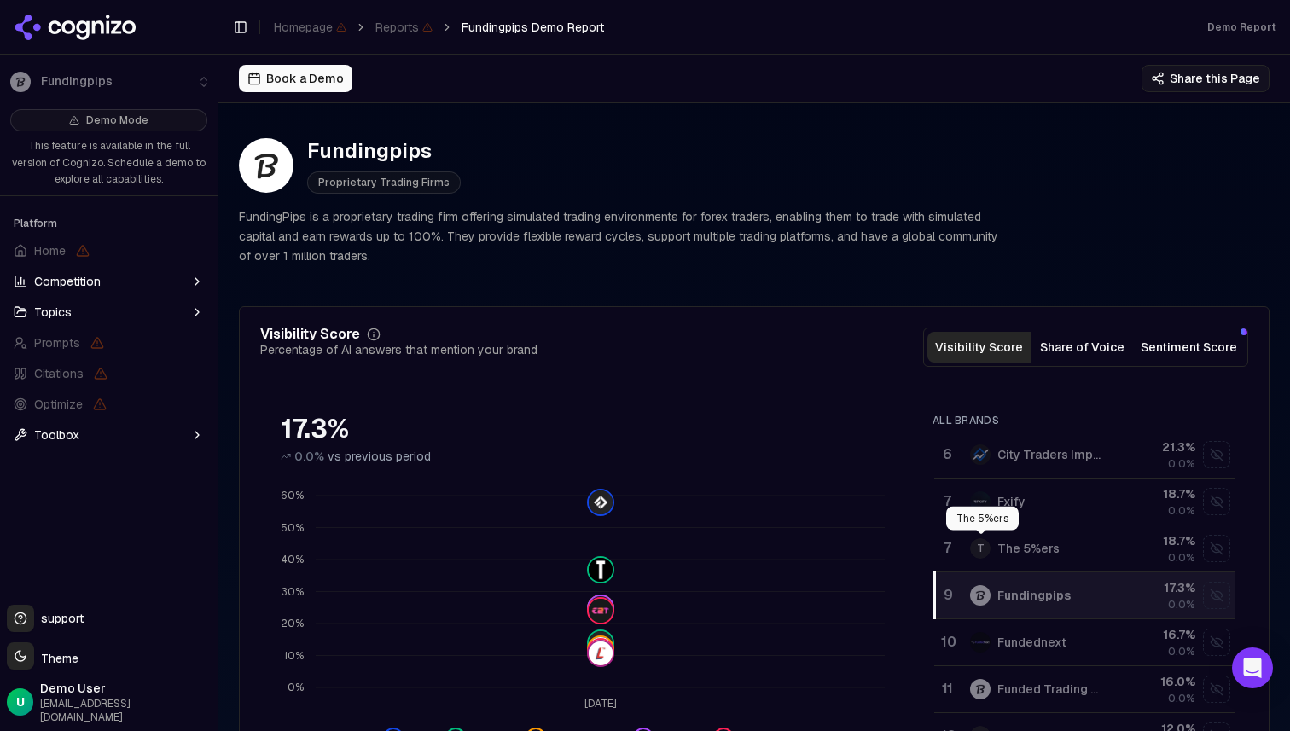
click at [972, 543] on div "T The 5%ers" at bounding box center [1037, 548] width 135 height 20
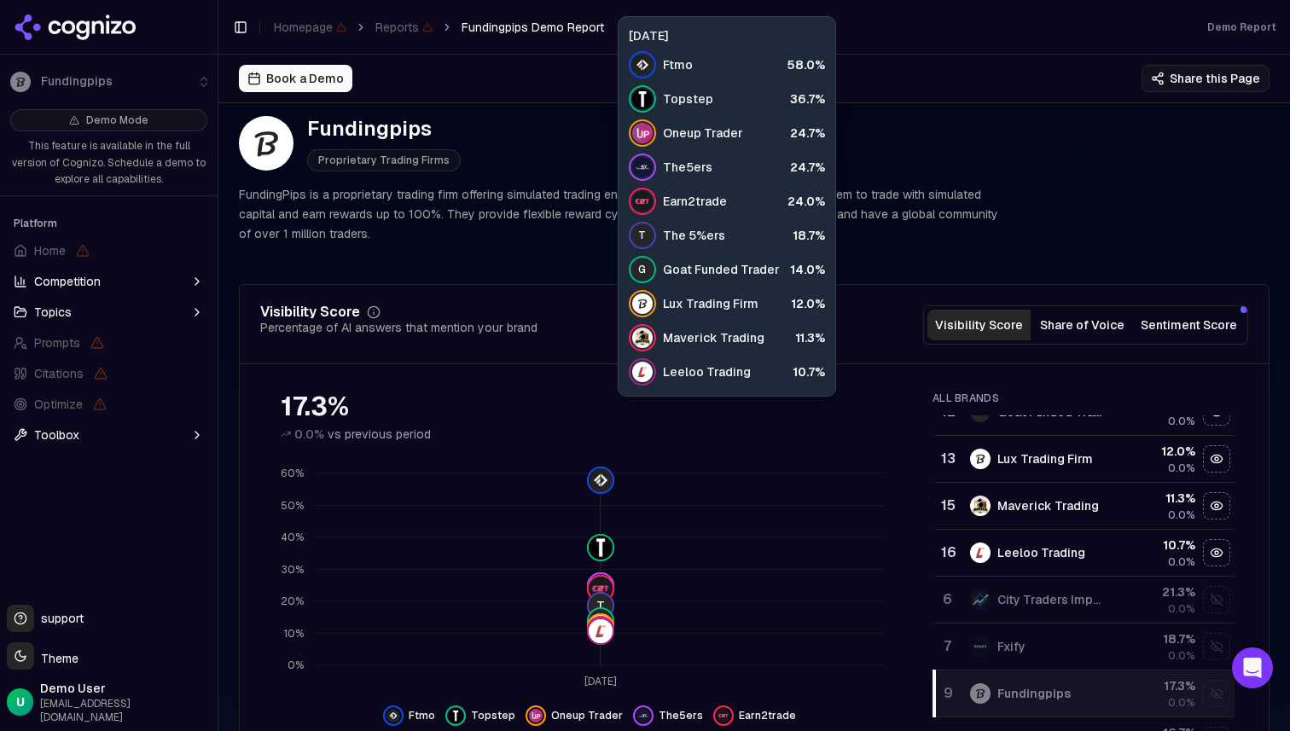
scroll to position [18, 0]
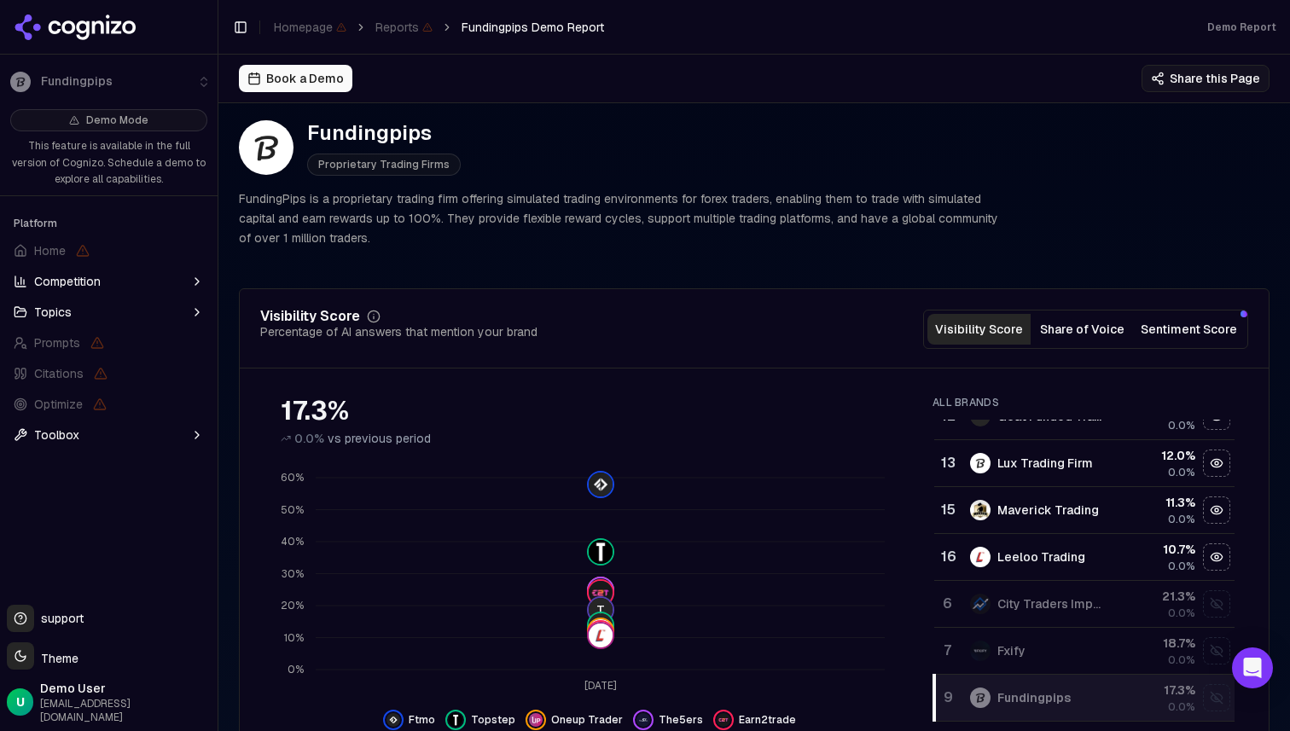
click at [833, 352] on div "Visibility Score Percentage of AI answers that mention your brand Visibility Sc…" at bounding box center [754, 339] width 1029 height 59
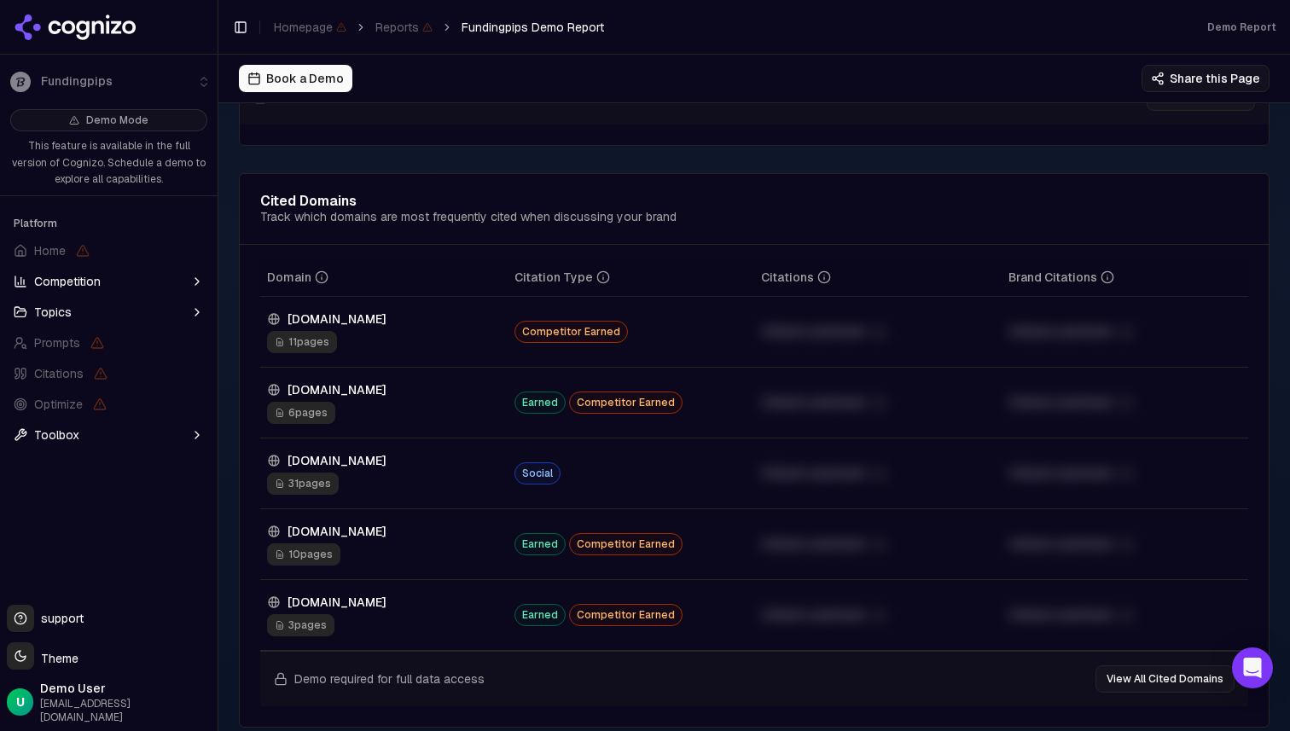
scroll to position [1888, 0]
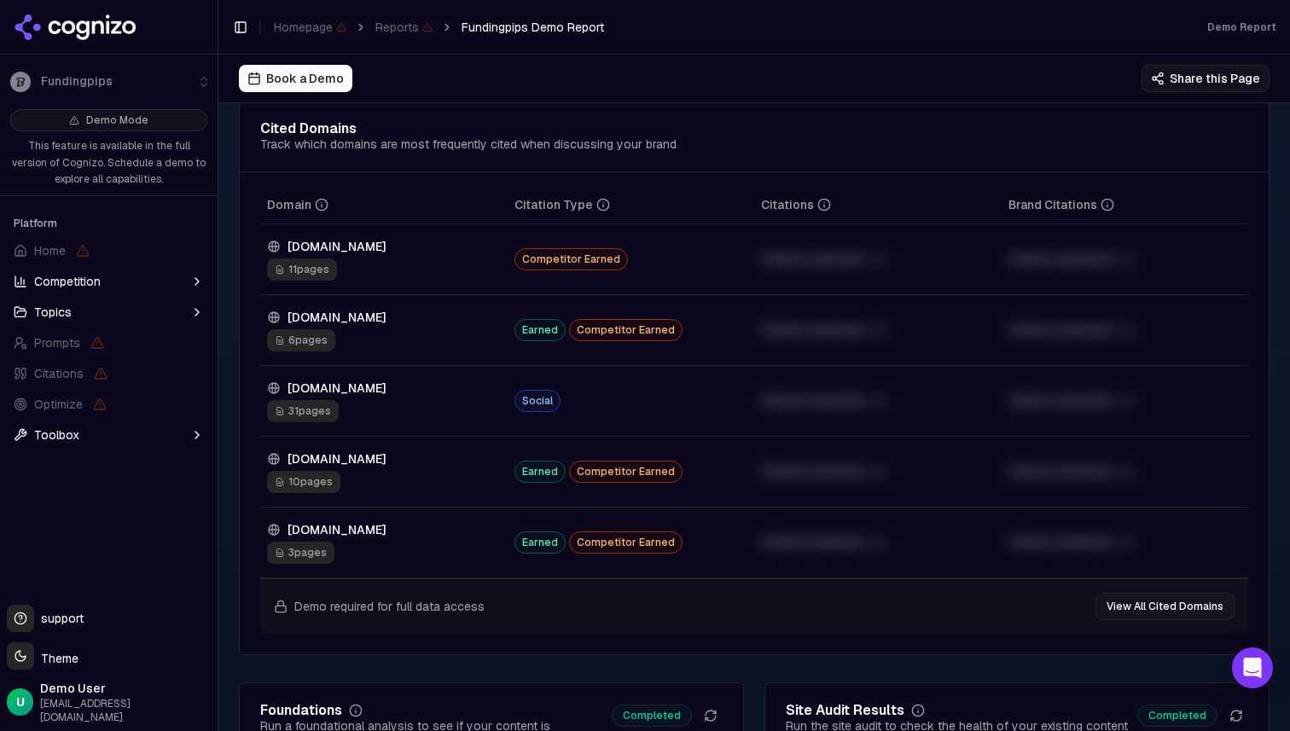
click at [308, 413] on span "31 pages" at bounding box center [303, 411] width 72 height 22
